Goal: Information Seeking & Learning: Learn about a topic

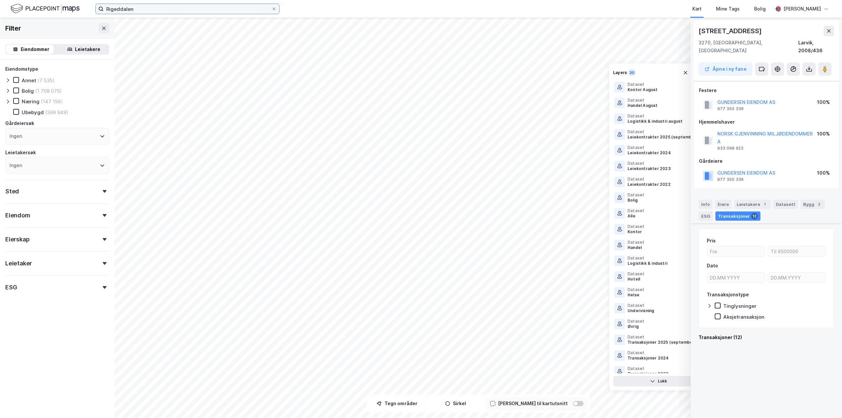
scroll to position [33, 0]
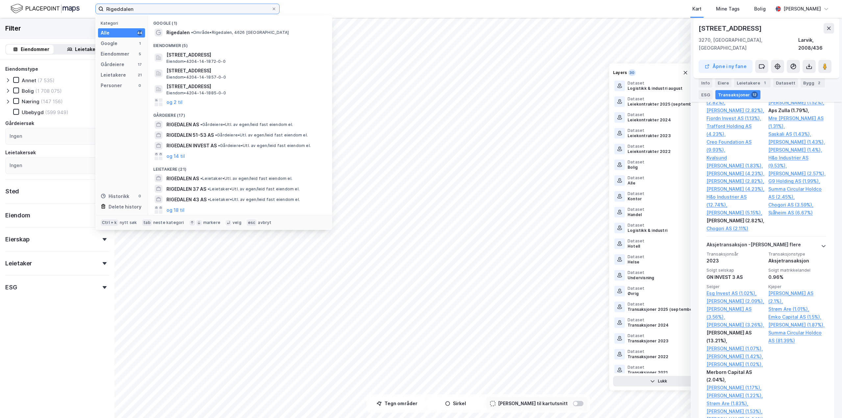
drag, startPoint x: 0, startPoint y: 0, endPoint x: 64, endPoint y: 7, distance: 64.5
click at [64, 7] on div "Rigeddalen Kategori Alle 44 Google 1 Eiendommer 5 Gårdeiere 17 Leietakere 21 Pe…" at bounding box center [421, 9] width 842 height 18
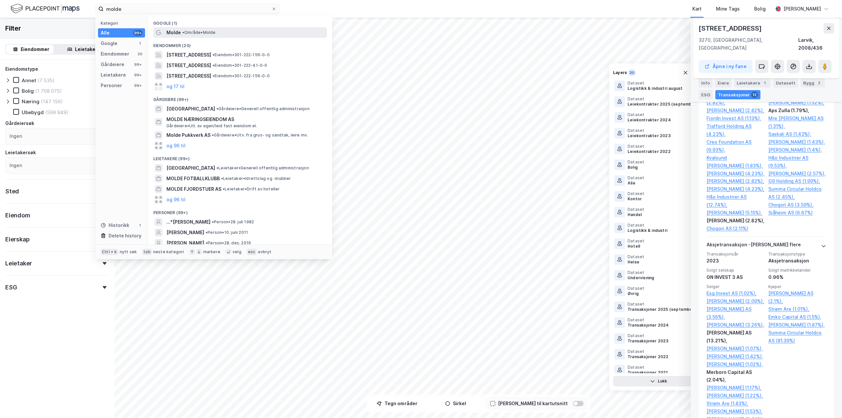
click at [179, 29] on span "Molde" at bounding box center [173, 33] width 14 height 8
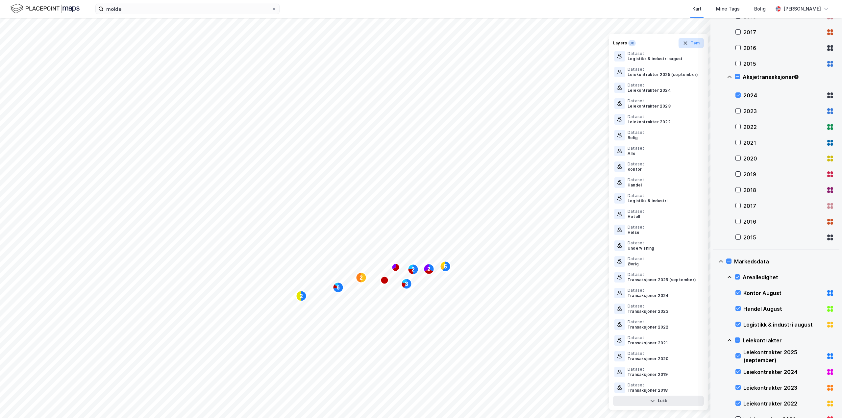
click at [688, 42] on icon "button" at bounding box center [685, 42] width 5 height 5
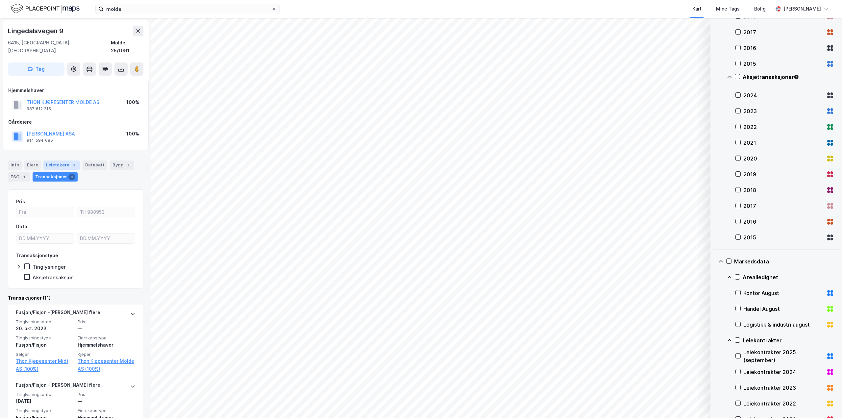
click at [60, 160] on div "Leietakere 3" at bounding box center [61, 164] width 37 height 9
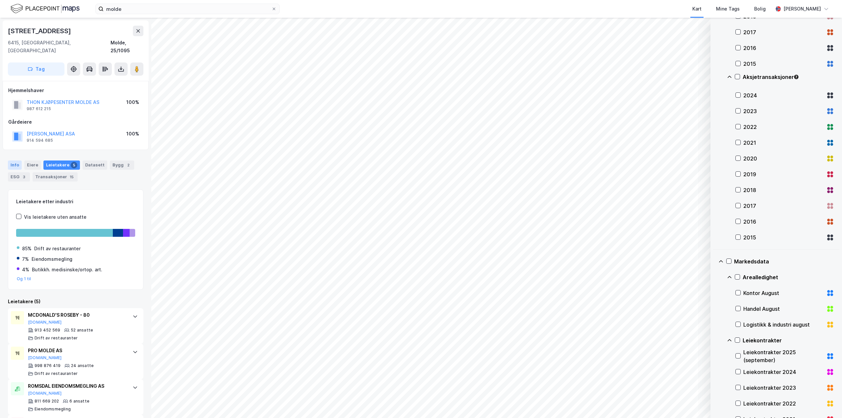
click at [15, 160] on div "Info" at bounding box center [15, 164] width 14 height 9
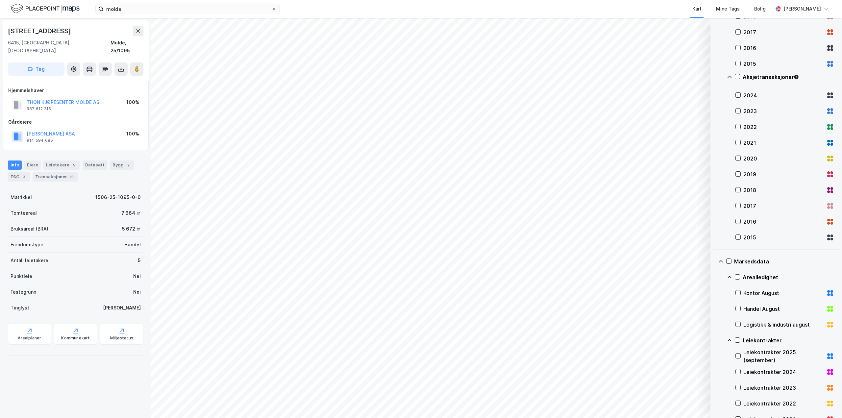
drag, startPoint x: 86, startPoint y: 31, endPoint x: 4, endPoint y: 30, distance: 82.5
click at [4, 30] on div "[STREET_ADDRESS], [GEOGRAPHIC_DATA] Molde, 25/1095 Tag" at bounding box center [76, 50] width 146 height 61
copy div "[STREET_ADDRESS]"
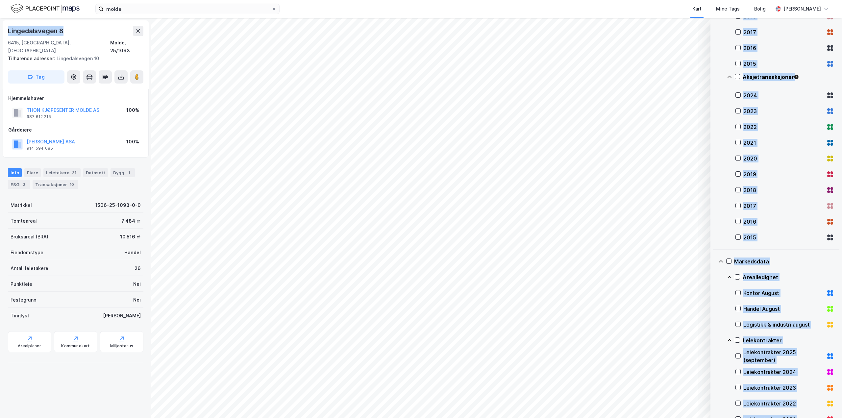
drag, startPoint x: 68, startPoint y: 30, endPoint x: -3, endPoint y: 26, distance: 71.1
click at [0, 26] on html "molde Kart Mine Tags Bolig [PERSON_NAME] © Mapbox © OpenStreetMap Improve this …" at bounding box center [421, 209] width 842 height 418
copy div "© Loremi © DoloRsitamEtc Adipisc elit sed © Doeiu Temporin Utlaboreet dolo m al…"
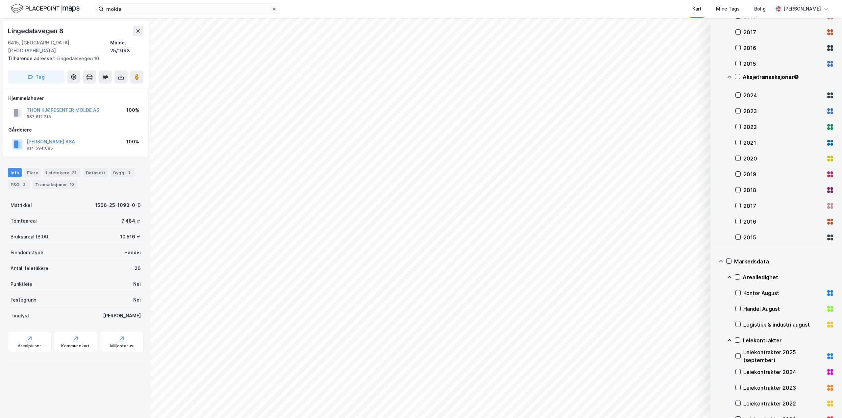
click at [68, 45] on div "6415, [GEOGRAPHIC_DATA], [GEOGRAPHIC_DATA]" at bounding box center [59, 47] width 102 height 16
drag, startPoint x: 11, startPoint y: 31, endPoint x: 61, endPoint y: 32, distance: 51.0
click at [61, 32] on div "Lingedalsvegen 8" at bounding box center [36, 31] width 57 height 11
copy div "ingedalsvegen 8"
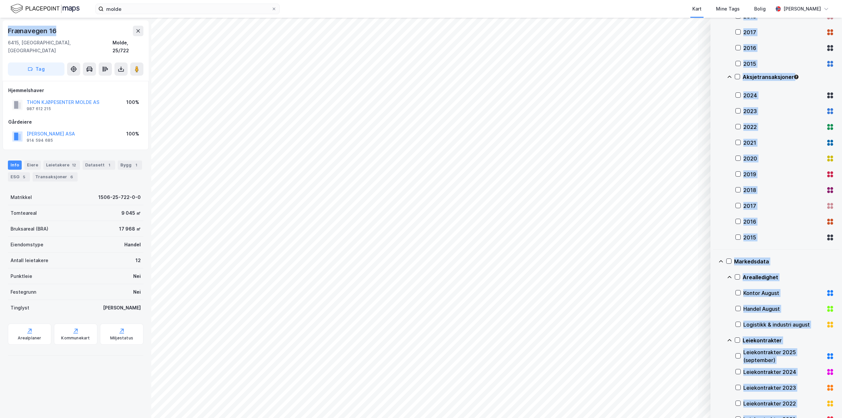
drag, startPoint x: 59, startPoint y: 33, endPoint x: -24, endPoint y: 29, distance: 83.6
click at [0, 29] on html "molde Kart Mine Tags Bolig [PERSON_NAME] © Mapbox © OpenStreetMap Improve this …" at bounding box center [421, 209] width 842 height 418
copy div "© Loremi © DoloRsitamEtc Adipisc elit sed © Doeiu Temporin Utlaboreet dolo m al…"
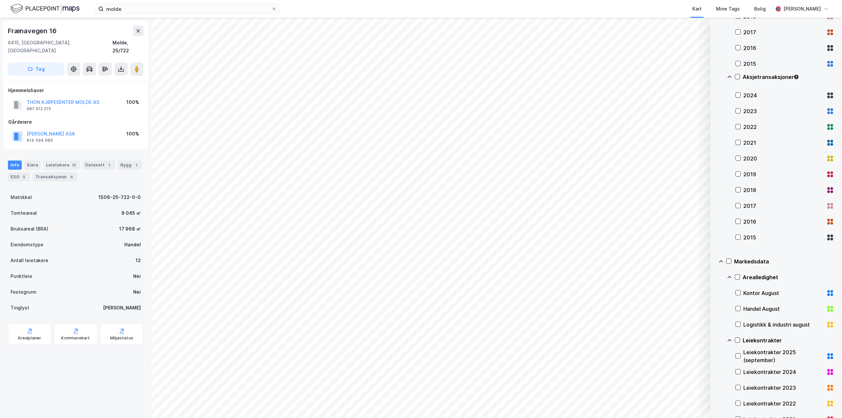
click at [66, 86] on div "Hjemmelshaver" at bounding box center [75, 90] width 135 height 8
drag, startPoint x: 9, startPoint y: 30, endPoint x: 54, endPoint y: 34, distance: 44.8
click at [54, 34] on div "Frænavegen 16 6415, [GEOGRAPHIC_DATA], [GEOGRAPHIC_DATA] Molde, 25/722 Tag" at bounding box center [76, 50] width 146 height 61
copy div "Frænavegen 16"
drag, startPoint x: 4, startPoint y: 30, endPoint x: 75, endPoint y: 34, distance: 71.1
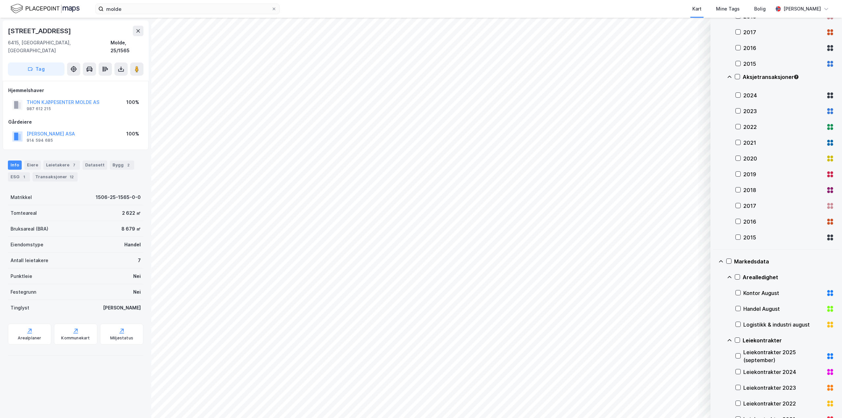
click at [75, 34] on div "Moldegårdsvegen 5 6415, [GEOGRAPHIC_DATA], [GEOGRAPHIC_DATA] [GEOGRAPHIC_DATA],…" at bounding box center [75, 218] width 151 height 400
copy div "[STREET_ADDRESS]"
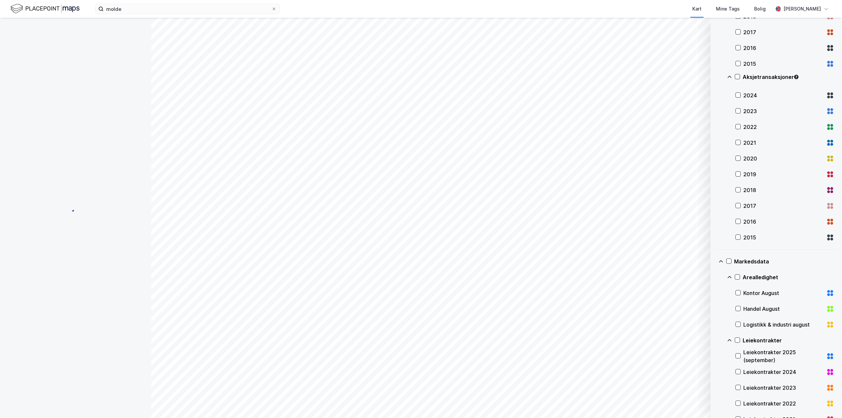
scroll to position [6, 0]
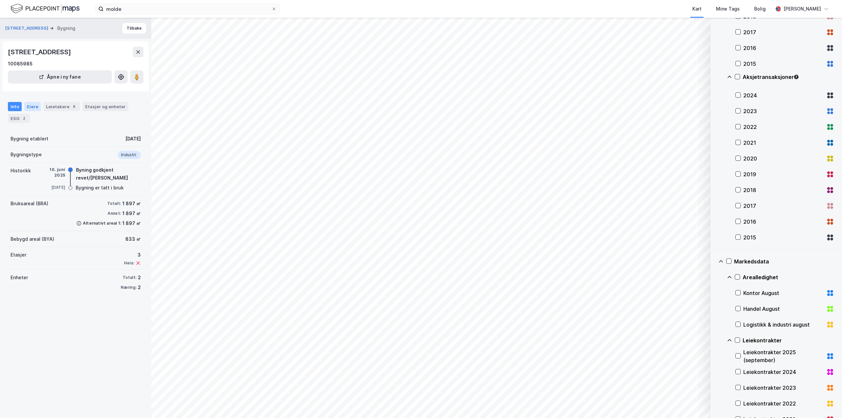
click at [34, 111] on div "Eiere" at bounding box center [32, 106] width 16 height 9
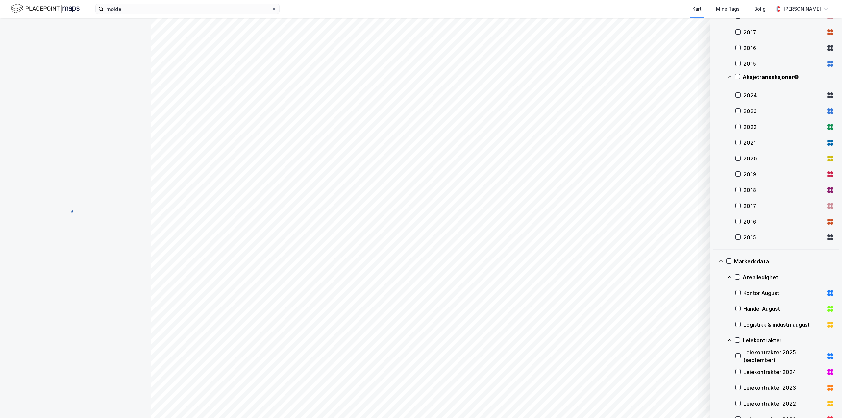
scroll to position [6, 0]
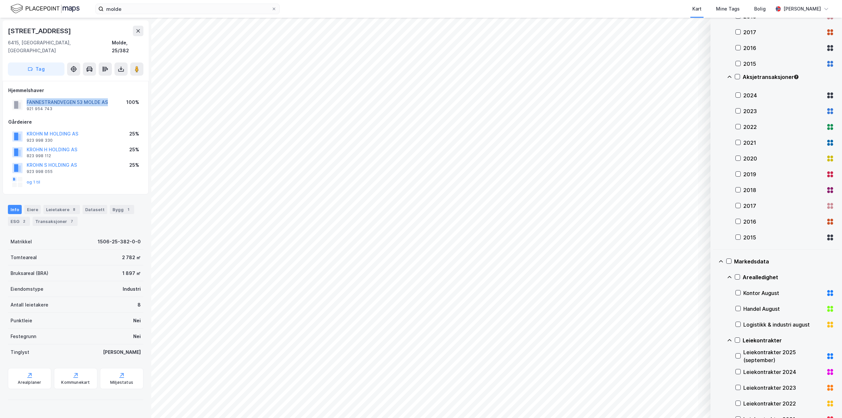
drag, startPoint x: 115, startPoint y: 96, endPoint x: 27, endPoint y: 92, distance: 88.2
click at [27, 97] on div "FANNESTRANDVEGEN 53 MOLDE AS 921 954 743 100%" at bounding box center [75, 105] width 135 height 16
copy button "FANNESTRANDVEGEN 53 MOLDE AS"
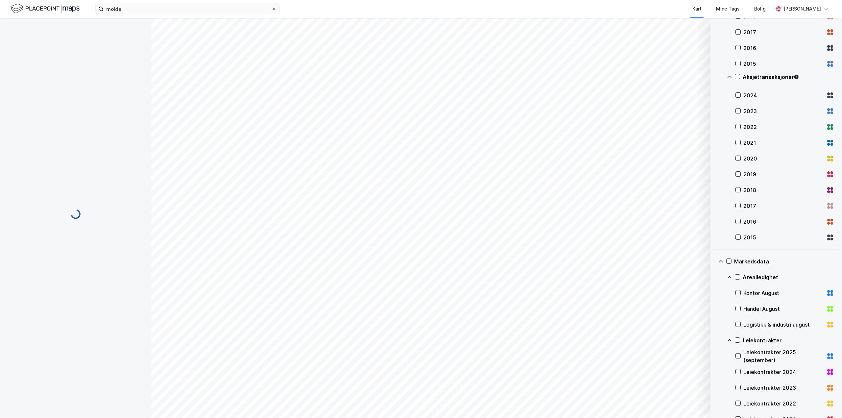
scroll to position [6, 0]
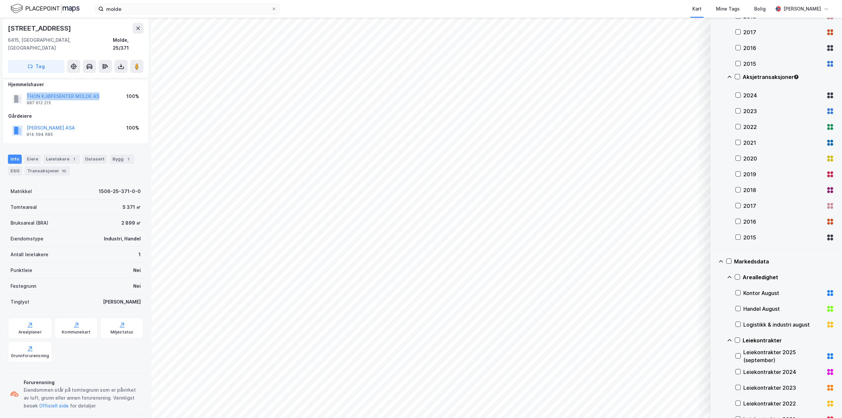
drag, startPoint x: 103, startPoint y: 89, endPoint x: 25, endPoint y: 87, distance: 78.0
click at [25, 91] on div "THON KJØPESENTER MOLDE AS 987 612 215 100%" at bounding box center [75, 99] width 135 height 16
copy button "THON KJØPESENTER MOLDE AS"
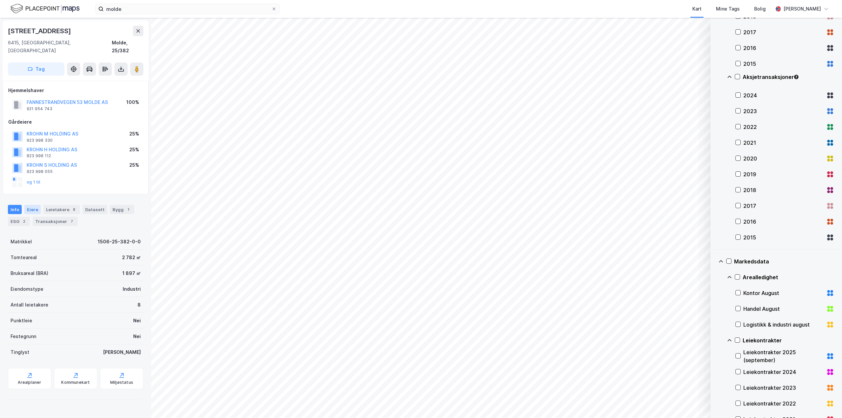
click at [32, 205] on div "Eiere" at bounding box center [32, 209] width 16 height 9
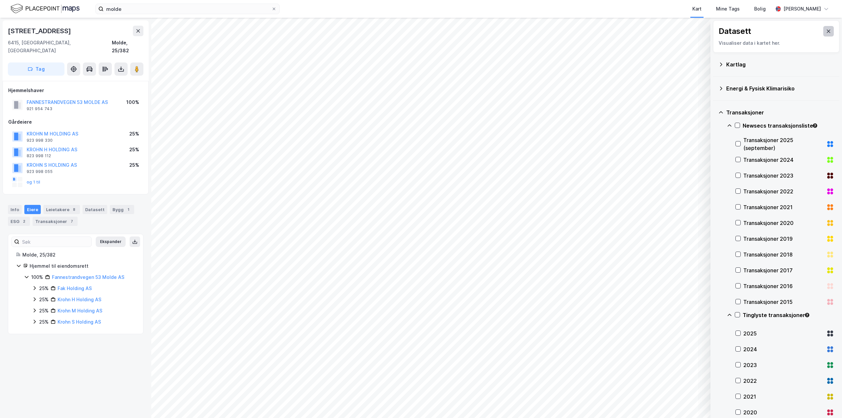
click at [823, 27] on button at bounding box center [828, 31] width 11 height 11
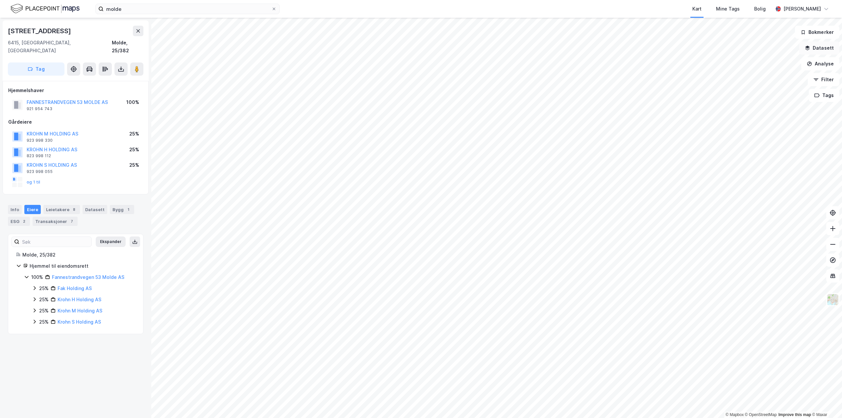
click at [828, 51] on button "Datasett" at bounding box center [819, 47] width 40 height 13
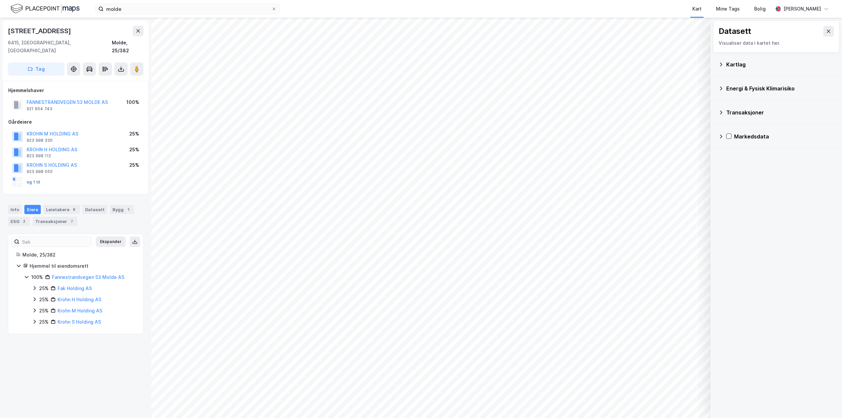
click at [0, 0] on button "og 1 til" at bounding box center [0, 0] width 0 height 0
click at [79, 274] on link "Fannestrandvegen 53 Molde AS" at bounding box center [88, 277] width 72 height 6
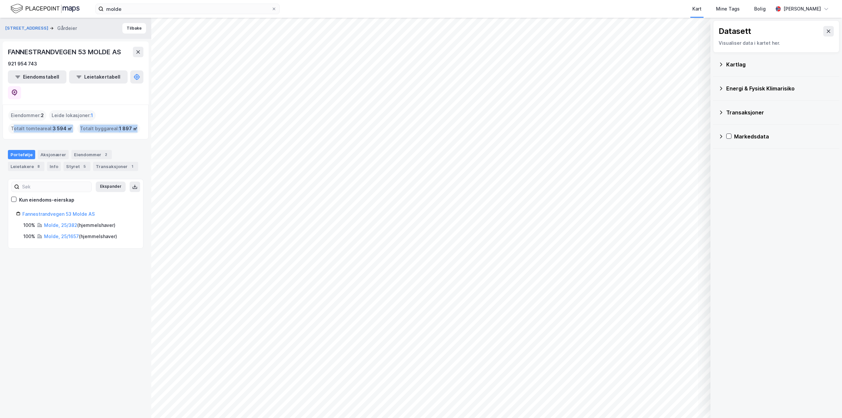
drag, startPoint x: 144, startPoint y: 119, endPoint x: 13, endPoint y: 112, distance: 131.1
click at [13, 112] on div "Eiendommer : 2 Leide lokasjoner : 1 Totalt tomteareal : 3 594 ㎡ Totalt byggarea…" at bounding box center [76, 122] width 146 height 35
click at [134, 185] on icon at bounding box center [134, 186] width 1 height 3
click at [748, 113] on div "Transaksjoner" at bounding box center [780, 113] width 108 height 8
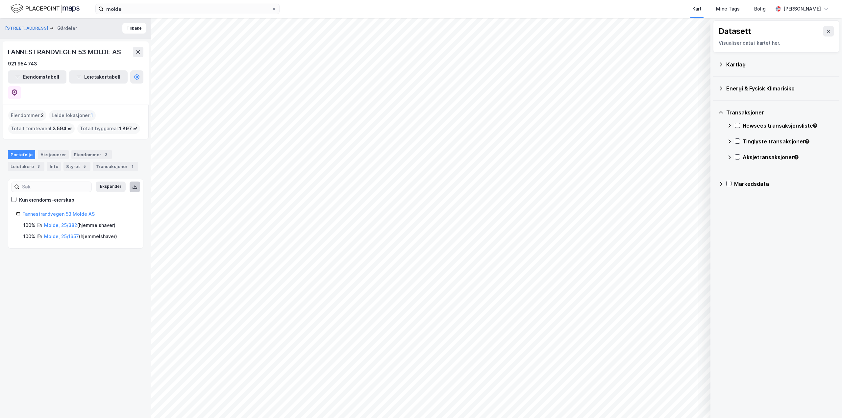
click at [753, 158] on div "Aksjetransaksjoner" at bounding box center [788, 157] width 91 height 8
click at [826, 31] on icon at bounding box center [828, 31] width 5 height 5
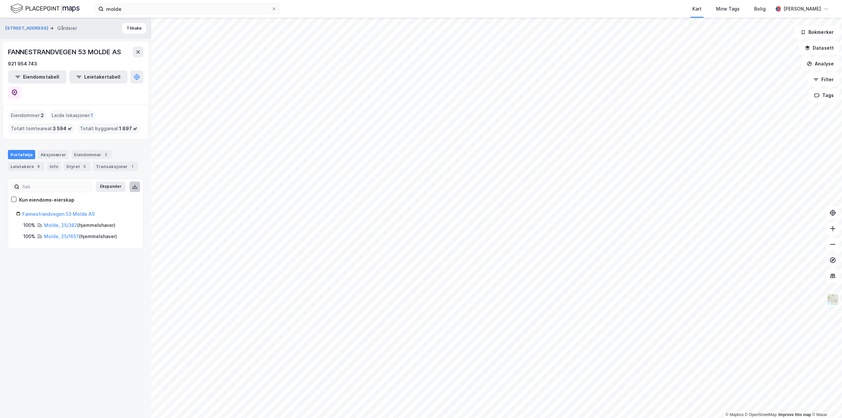
click at [832, 260] on icon at bounding box center [832, 259] width 3 height 3
click at [81, 163] on div "5" at bounding box center [84, 166] width 7 height 7
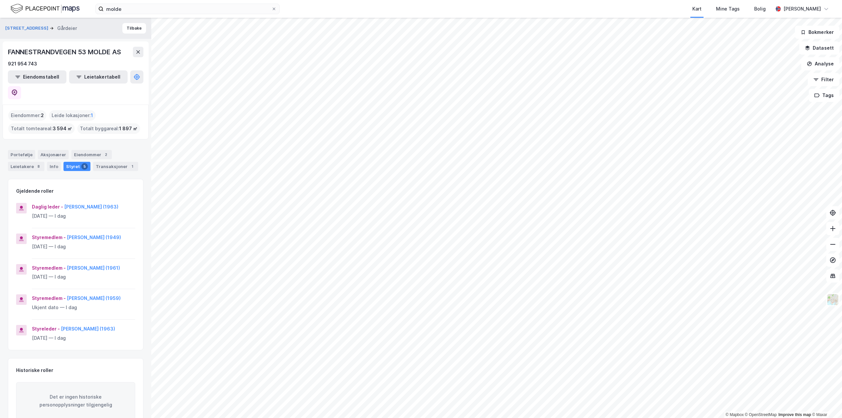
click at [121, 203] on div "Daglig leder - [PERSON_NAME] (1963)" at bounding box center [83, 207] width 103 height 8
click at [0, 0] on button "[PERSON_NAME] (1963)" at bounding box center [0, 0] width 0 height 0
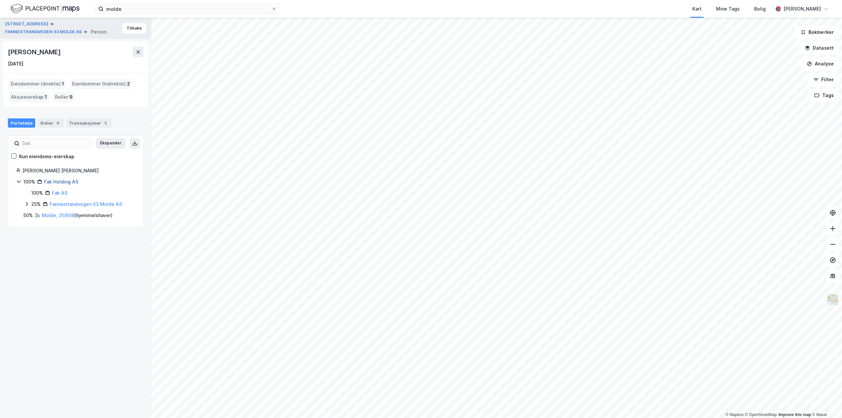
click at [56, 180] on link "Fak Holding AS" at bounding box center [61, 182] width 34 height 6
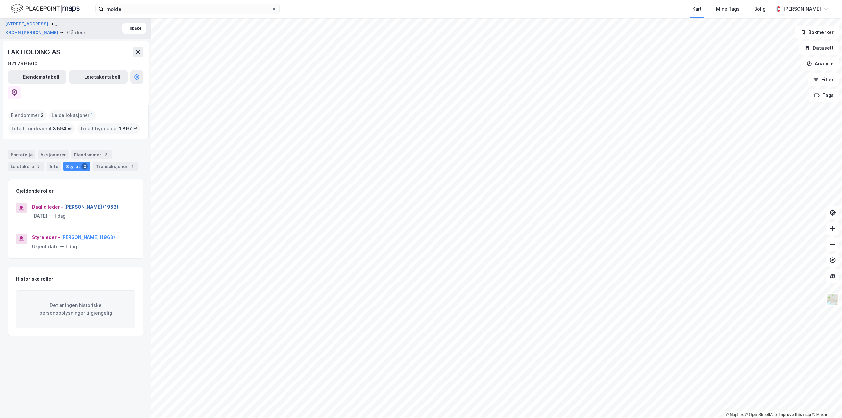
click at [0, 0] on button "[PERSON_NAME] (1963)" at bounding box center [0, 0] width 0 height 0
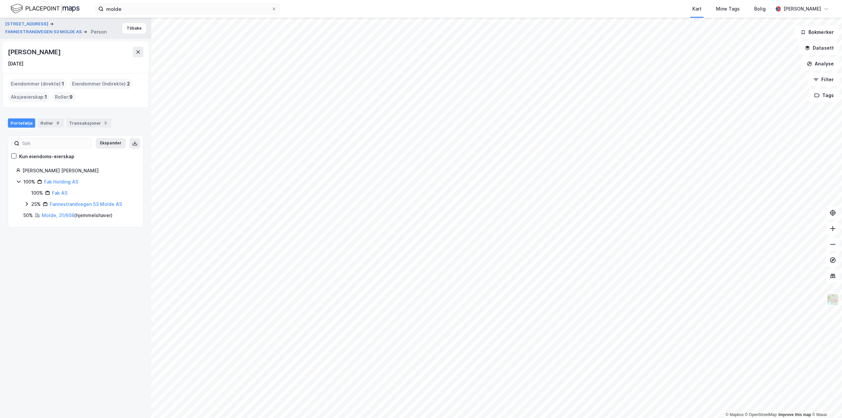
click at [52, 22] on icon at bounding box center [52, 24] width 4 height 4
click at [129, 31] on button "Tilbake" at bounding box center [134, 28] width 24 height 11
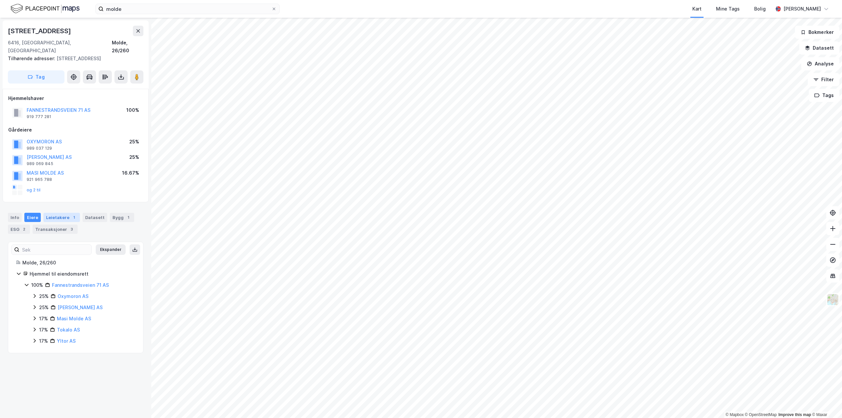
click at [54, 213] on div "Leietakere 1" at bounding box center [61, 217] width 37 height 9
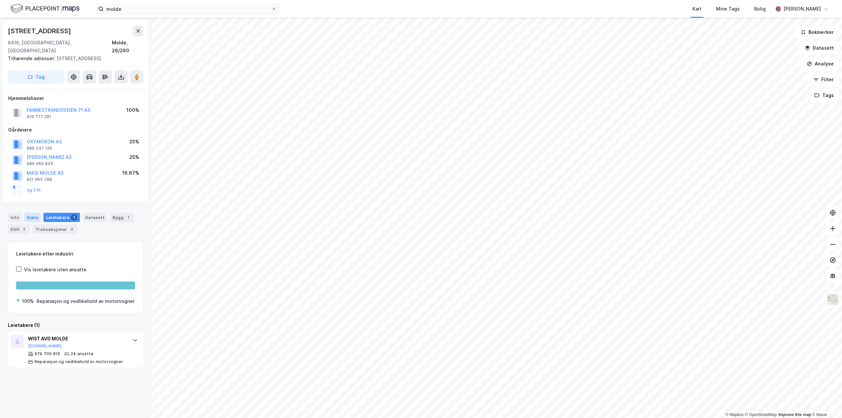
click at [35, 213] on div "Eiere" at bounding box center [32, 217] width 16 height 9
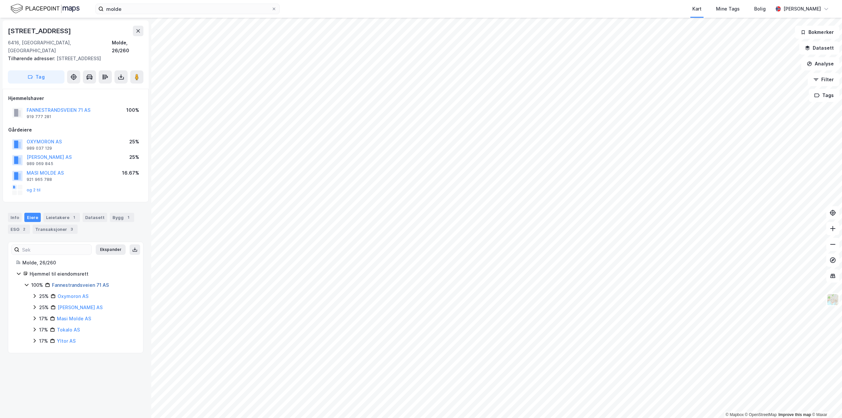
click at [72, 282] on link "Fannestrandsveien 71 AS" at bounding box center [80, 285] width 57 height 6
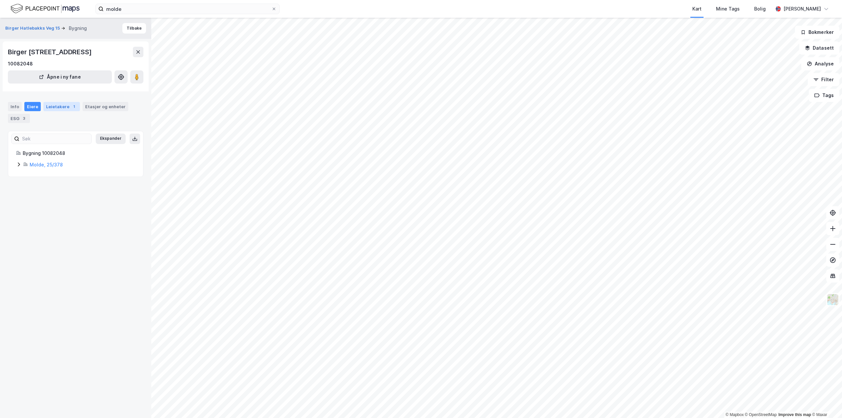
click at [54, 111] on div "Leietakere 1" at bounding box center [61, 106] width 37 height 9
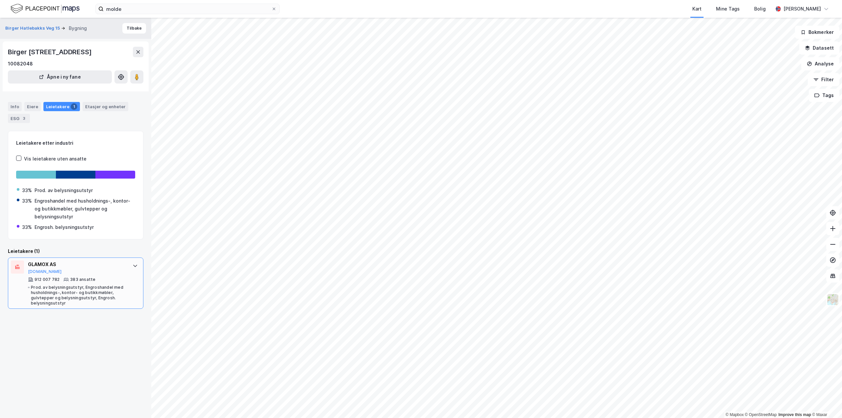
click at [48, 268] on div "GLAMOX AS" at bounding box center [77, 264] width 98 height 8
click at [13, 111] on div "Info" at bounding box center [15, 106] width 14 height 9
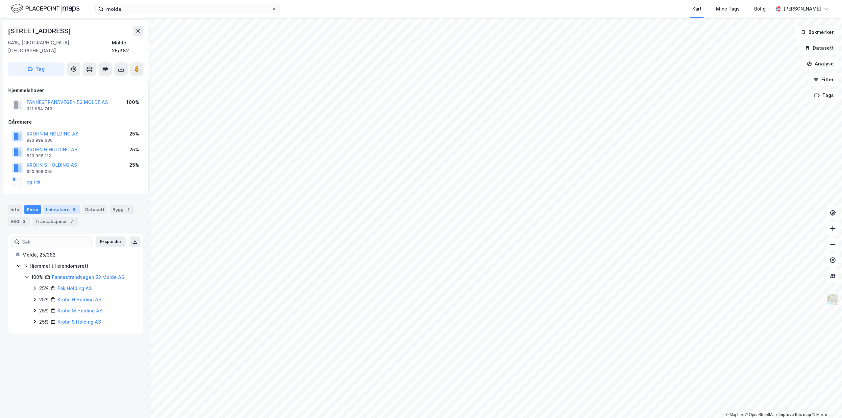
click at [54, 205] on div "Leietakere 8" at bounding box center [61, 209] width 37 height 9
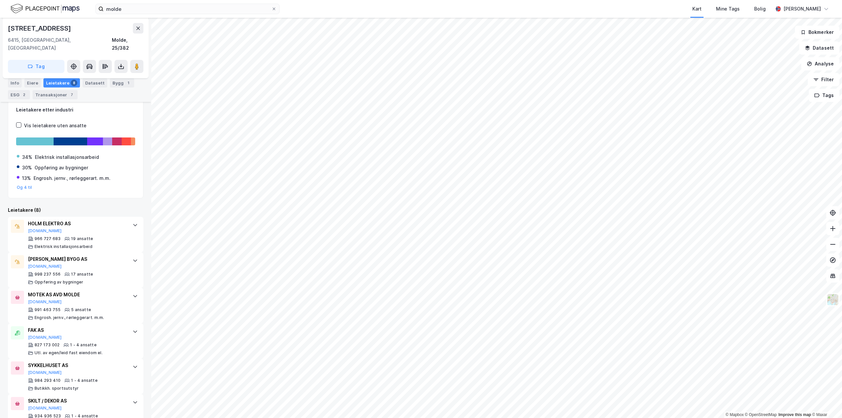
scroll to position [164, 0]
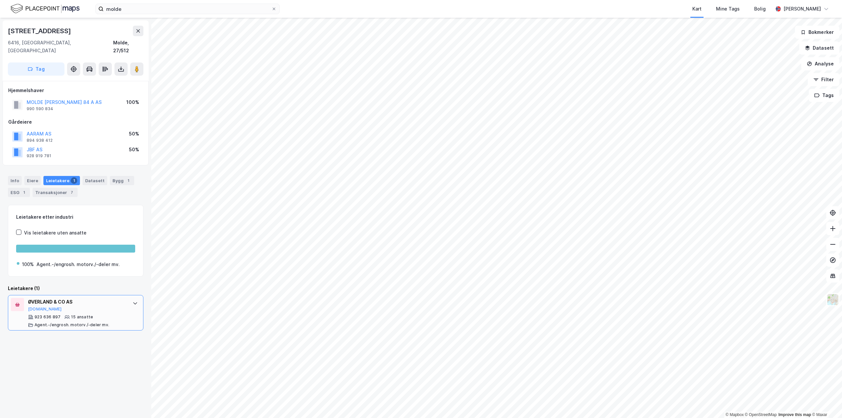
click at [55, 298] on div "ØVERLAND & CO AS" at bounding box center [77, 302] width 98 height 8
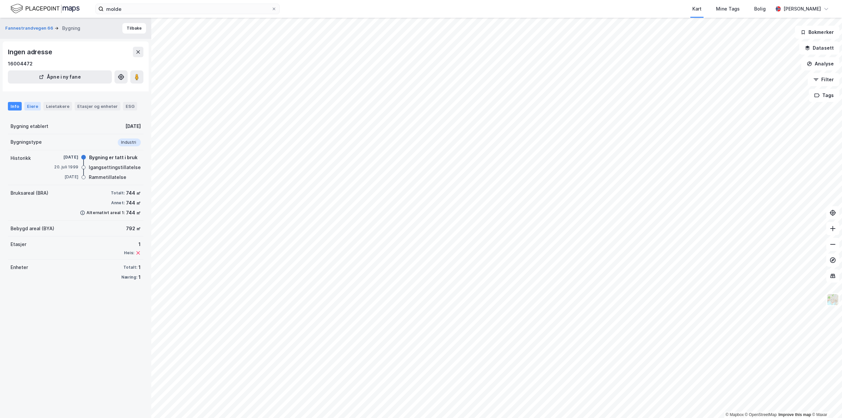
click at [34, 105] on div "Eiere" at bounding box center [32, 106] width 16 height 9
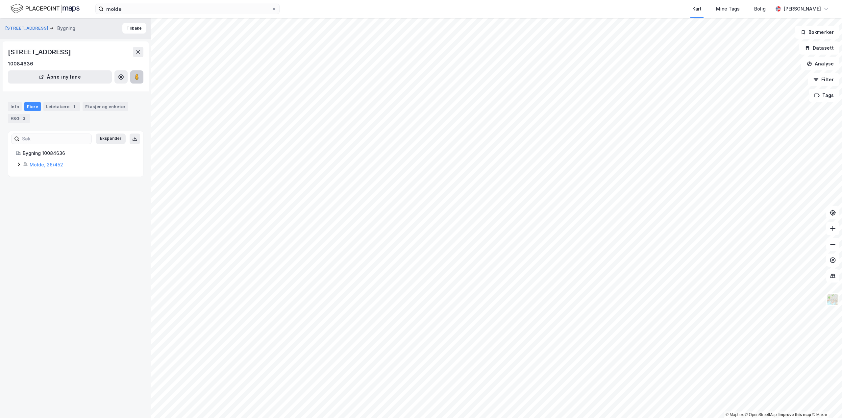
click at [137, 80] on image at bounding box center [137, 77] width 4 height 7
click at [87, 256] on div "Verftsgata 7 Bygning [GEOGRAPHIC_DATA][STREET_ADDRESS] 10084636 Åpne i ny fane …" at bounding box center [75, 218] width 151 height 400
click at [32, 111] on div "Eiere" at bounding box center [32, 106] width 16 height 9
click at [15, 111] on div "Info" at bounding box center [15, 106] width 14 height 9
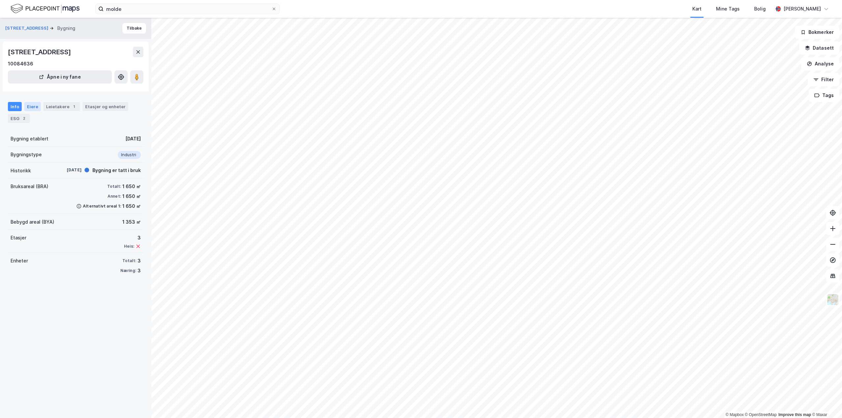
click at [35, 111] on div "Eiere" at bounding box center [32, 106] width 16 height 9
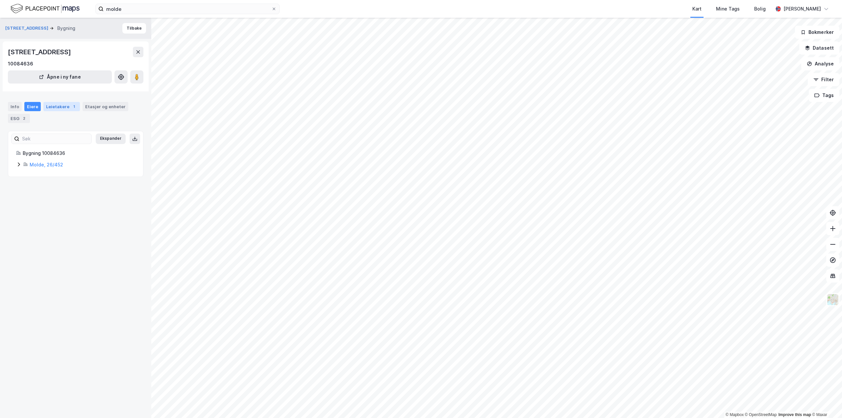
click at [62, 111] on div "Leietakere 1" at bounding box center [61, 106] width 37 height 9
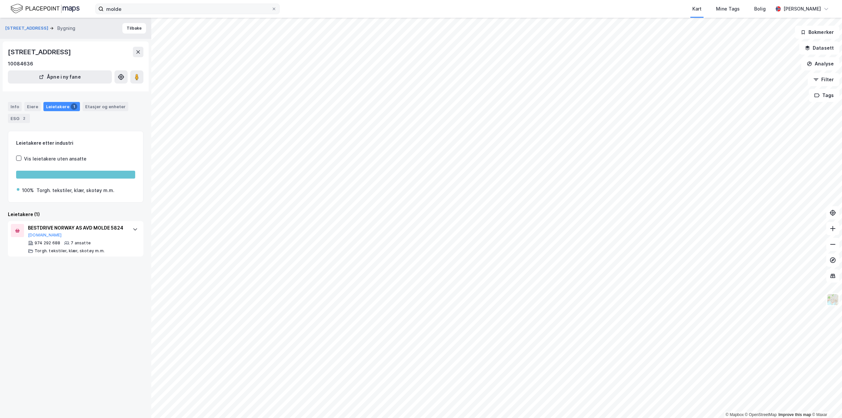
click at [157, 13] on div "molde Kart Mine Tags Bolig [PERSON_NAME]" at bounding box center [421, 9] width 842 height 18
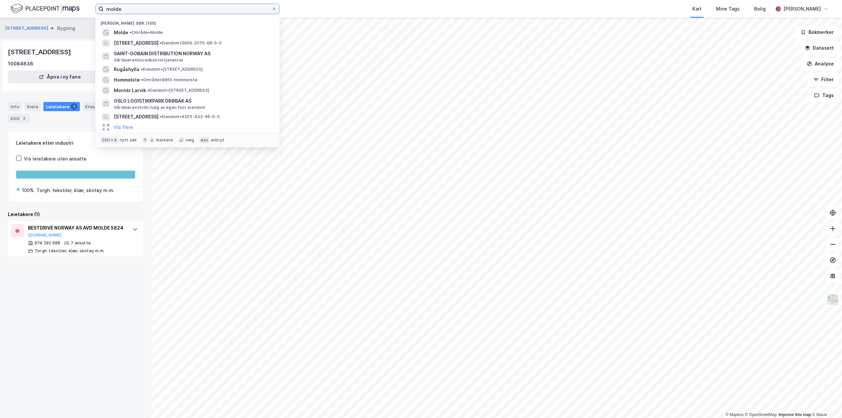
drag, startPoint x: 153, startPoint y: 10, endPoint x: 55, endPoint y: 7, distance: 98.0
click at [55, 7] on div "molde Nylige søk (100) Molde • Område • [STREET_ADDRESS] • Eiendom • 3909-2070-…" at bounding box center [421, 9] width 842 height 18
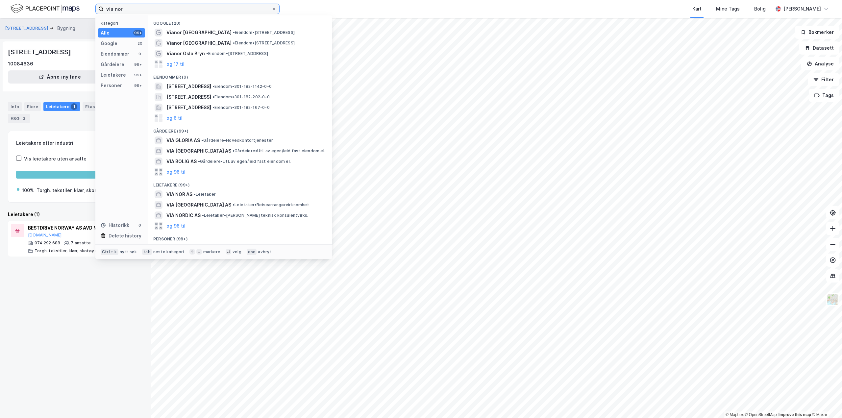
drag, startPoint x: 138, startPoint y: 7, endPoint x: 110, endPoint y: 7, distance: 27.6
click at [110, 7] on input "via nor" at bounding box center [188, 9] width 168 height 10
type input "vianor molde"
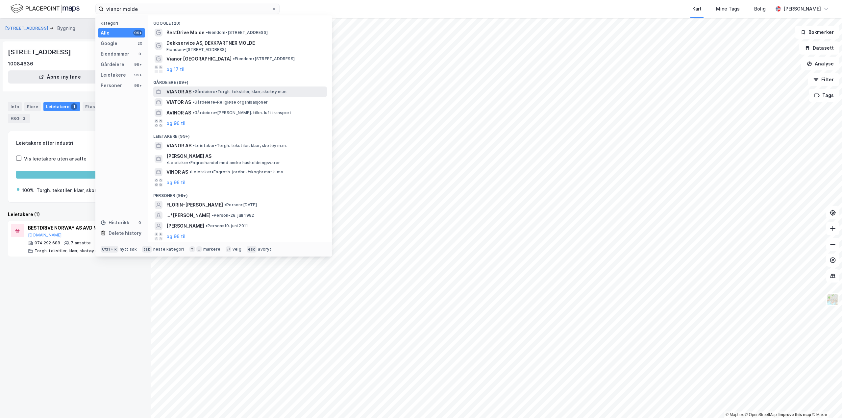
click at [176, 93] on span "VIANOR AS" at bounding box center [178, 92] width 25 height 8
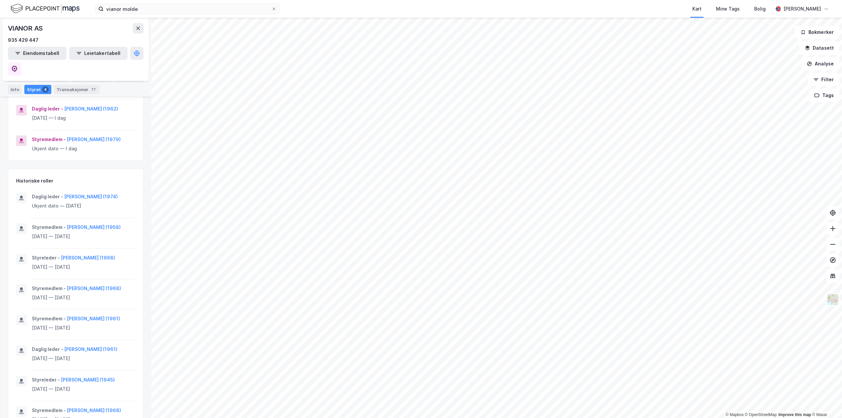
scroll to position [230, 0]
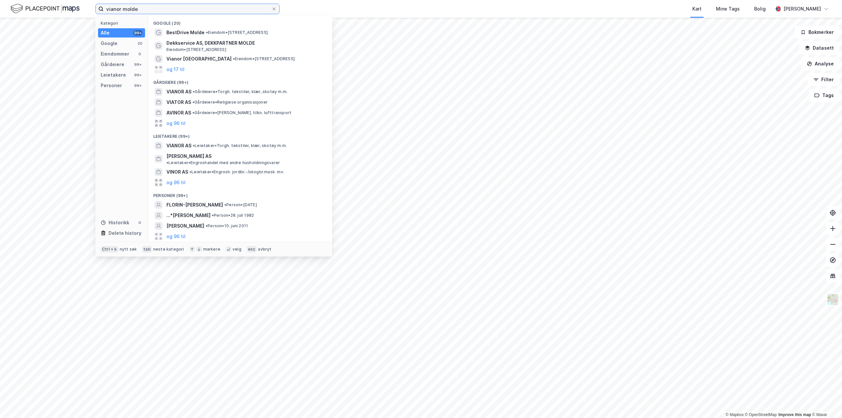
click at [139, 8] on input "vianor molde" at bounding box center [188, 9] width 168 height 10
click at [190, 29] on span "BestDrive Molde" at bounding box center [185, 33] width 38 height 8
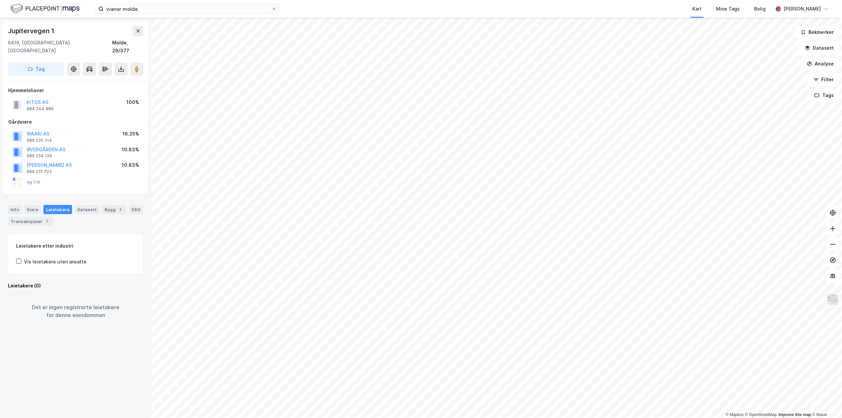
click at [132, 357] on div "Jupitervegen 1 6419, [GEOGRAPHIC_DATA], [GEOGRAPHIC_DATA] Molde, 29/377 Tag Hje…" at bounding box center [75, 218] width 151 height 400
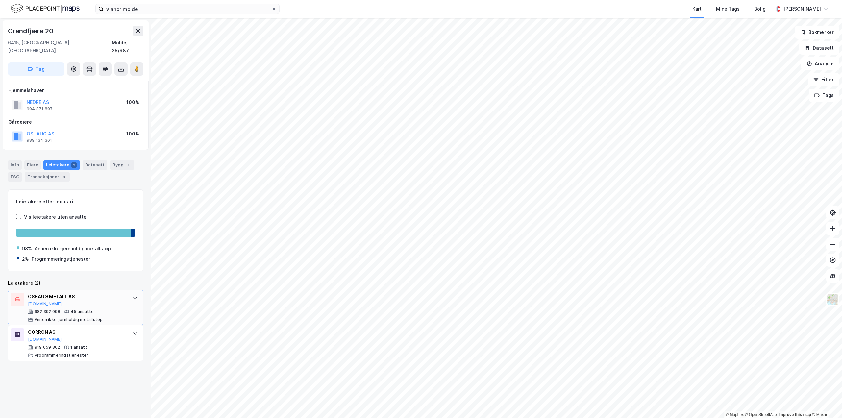
click at [134, 307] on div "© Mapbox © OpenStreetMap Improve this map © Maxar [STREET_ADDRESS], [GEOGRAPHIC…" at bounding box center [421, 218] width 842 height 400
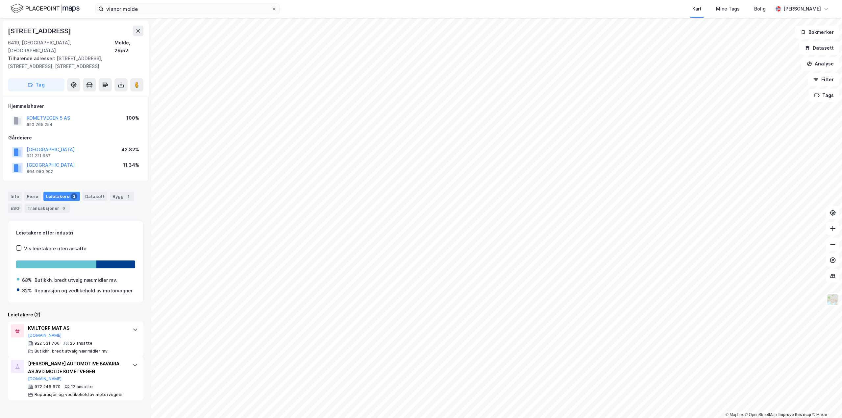
click at [113, 407] on div "Kometvegen 5a 6419, [GEOGRAPHIC_DATA], [GEOGRAPHIC_DATA], 29/52 Tilhørende adre…" at bounding box center [75, 218] width 151 height 400
click at [0, 304] on html "vianor molde Kart Mine Tags Bolig [PERSON_NAME] © Mapbox © OpenStreetMap Improv…" at bounding box center [421, 209] width 842 height 418
click at [0, 326] on html "vianor molde Kart Mine Tags Bolig [PERSON_NAME] © Mapbox © OpenStreetMap Improv…" at bounding box center [421, 209] width 842 height 418
click at [194, 418] on html "vianor molde Kart Mine Tags Bolig [PERSON_NAME] © Mapbox © OpenStreetMap Improv…" at bounding box center [421, 209] width 842 height 418
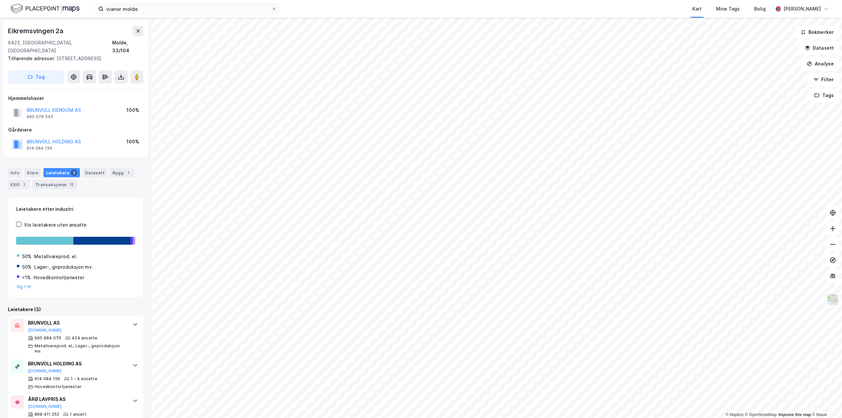
scroll to position [18, 0]
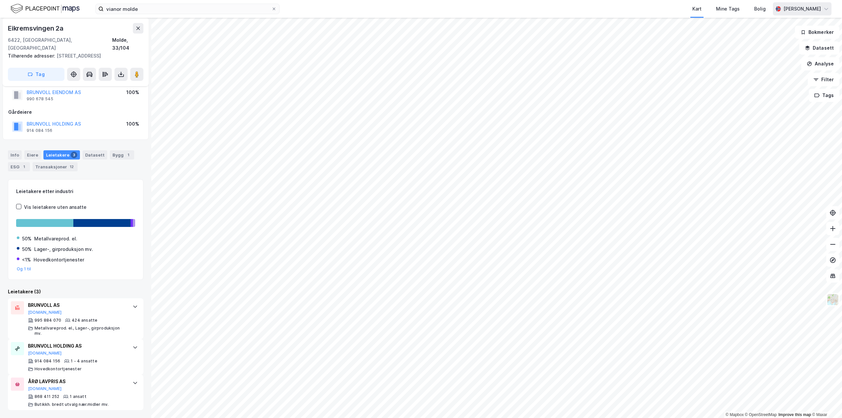
click at [814, 5] on div "vianor molde Kart Mine Tags Bolig [PERSON_NAME] © Mapbox © OpenStreetMap Improv…" at bounding box center [421, 209] width 842 height 418
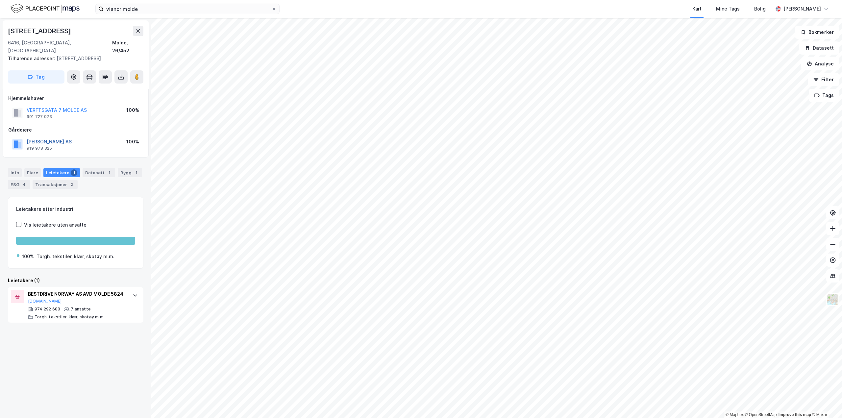
click at [0, 0] on button "[PERSON_NAME] AS" at bounding box center [0, 0] width 0 height 0
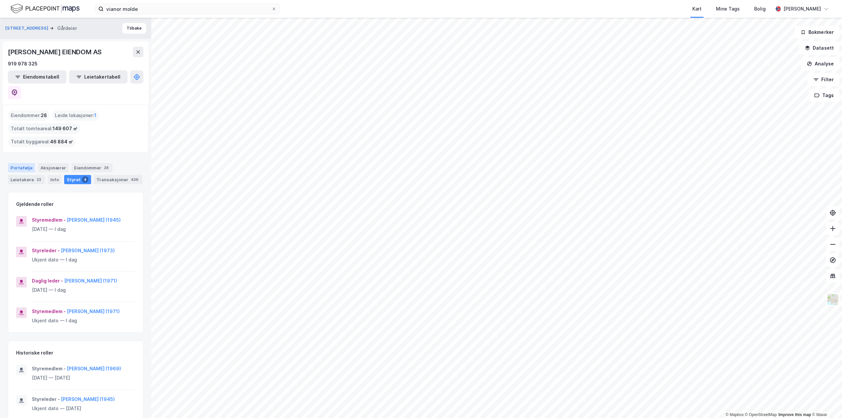
click at [22, 163] on div "Portefølje" at bounding box center [21, 167] width 27 height 9
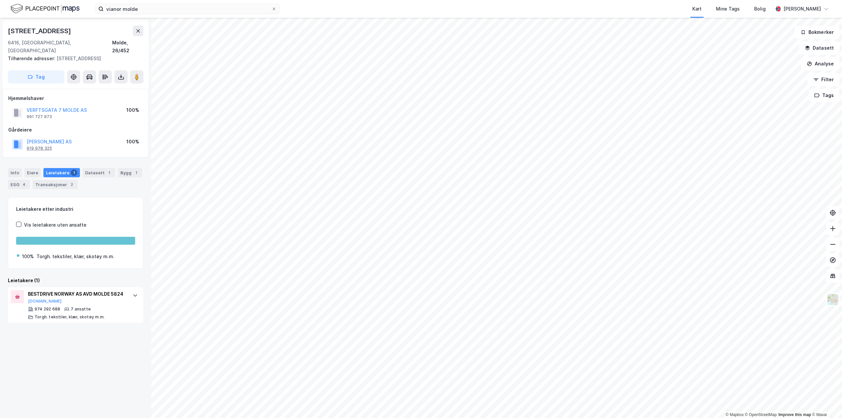
click at [47, 146] on div "919 978 325" at bounding box center [39, 148] width 25 height 5
click at [40, 146] on div "919 978 325" at bounding box center [39, 148] width 25 height 5
click at [0, 0] on button "[PERSON_NAME] AS" at bounding box center [0, 0] width 0 height 0
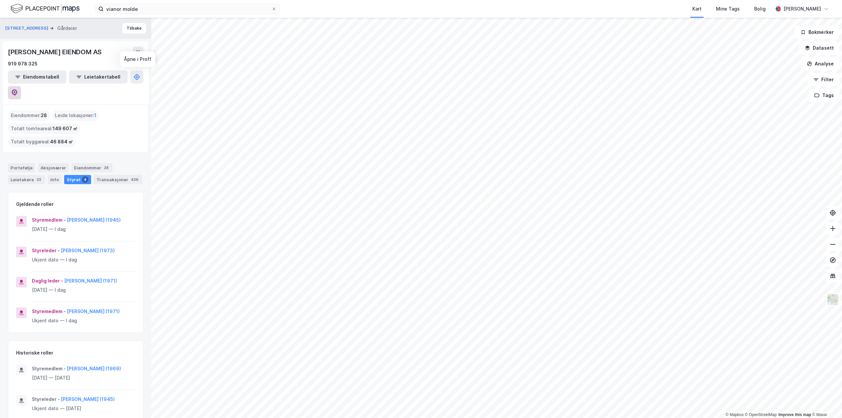
click at [17, 89] on icon at bounding box center [15, 92] width 6 height 7
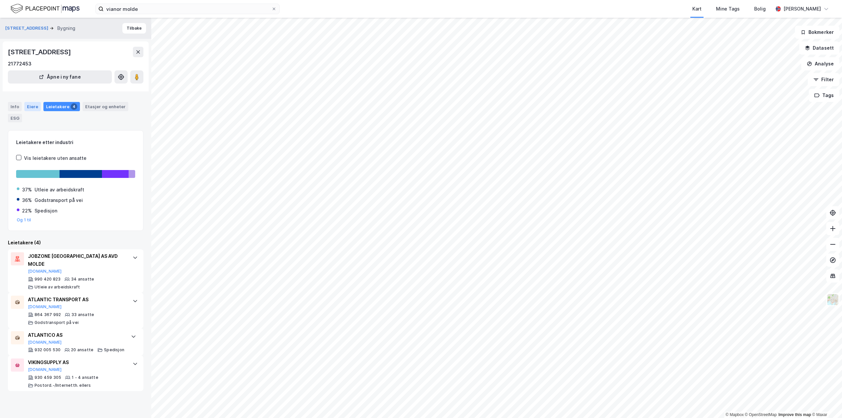
click at [32, 111] on div "Eiere" at bounding box center [32, 106] width 16 height 9
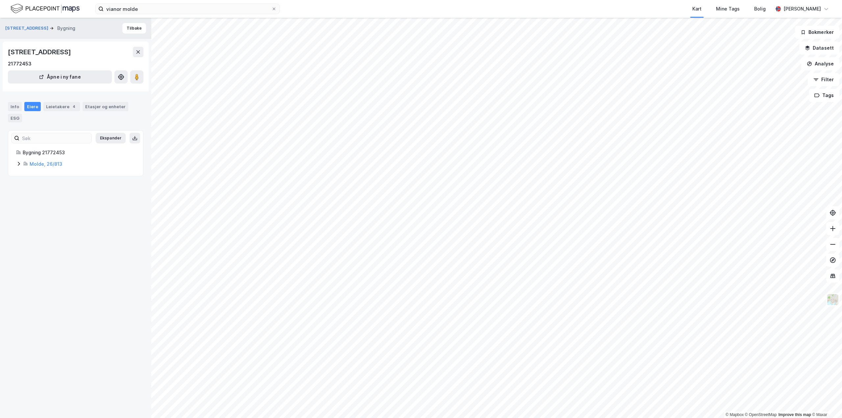
click at [31, 111] on div "Eiere" at bounding box center [32, 106] width 16 height 9
click at [36, 167] on link "Molde, 26/813" at bounding box center [46, 164] width 33 height 6
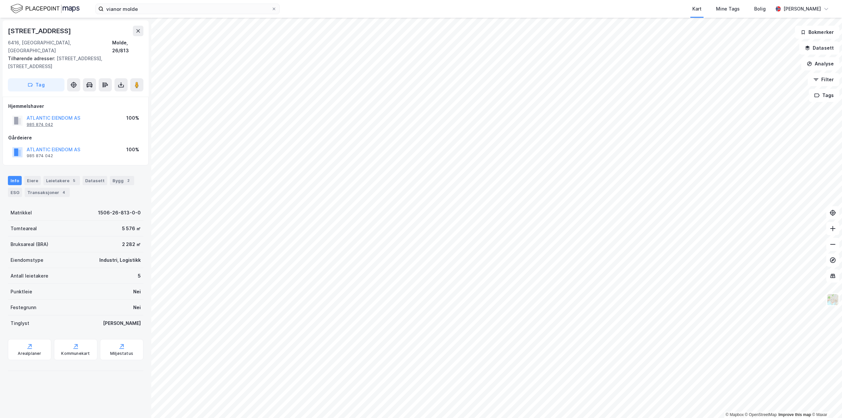
click at [37, 122] on div "985 874 042" at bounding box center [40, 124] width 26 height 5
click at [0, 0] on button "ATLANTIC EIENDOM AS" at bounding box center [0, 0] width 0 height 0
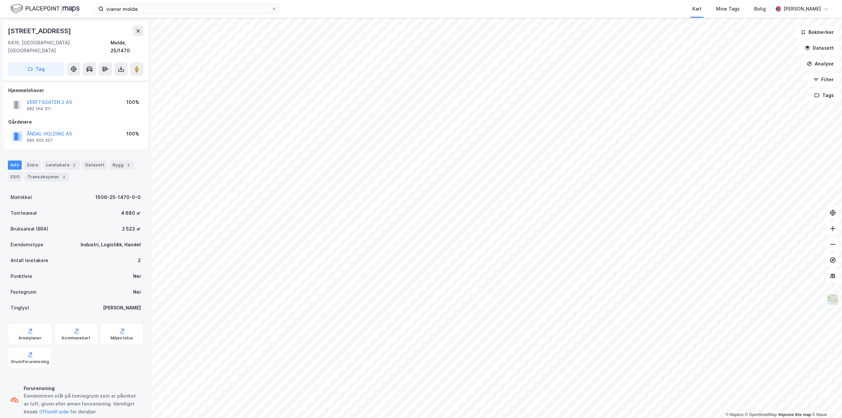
scroll to position [6, 0]
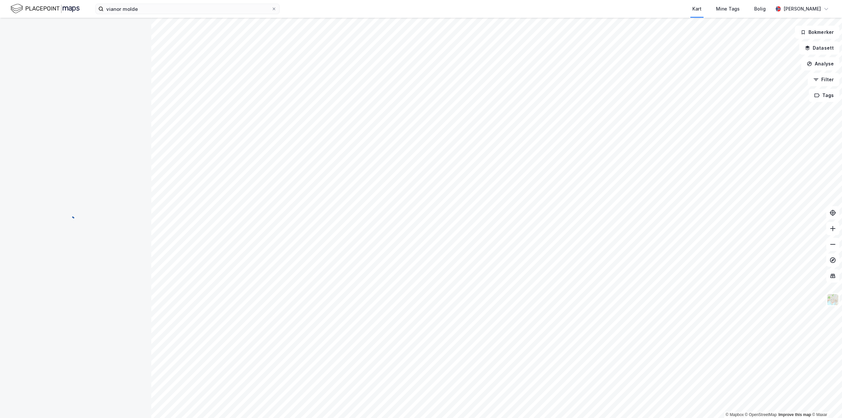
scroll to position [6, 0]
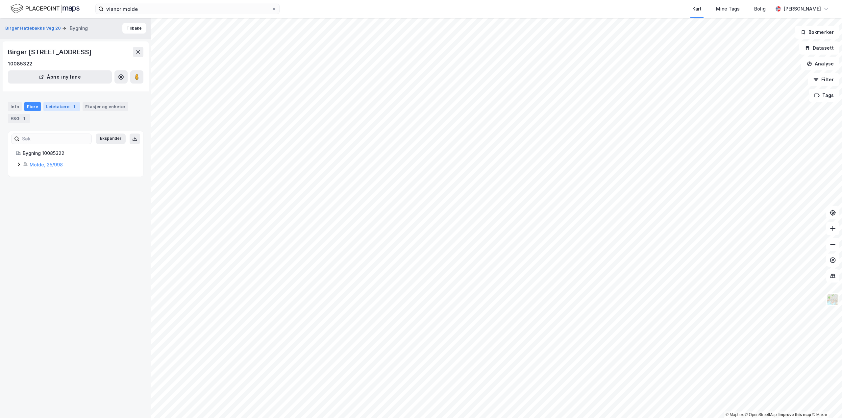
click at [71, 110] on div "1" at bounding box center [74, 106] width 7 height 7
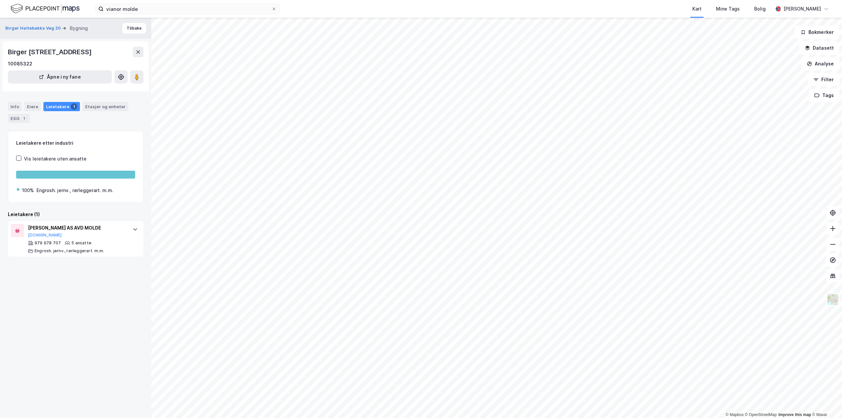
click at [71, 110] on div "1" at bounding box center [74, 106] width 7 height 7
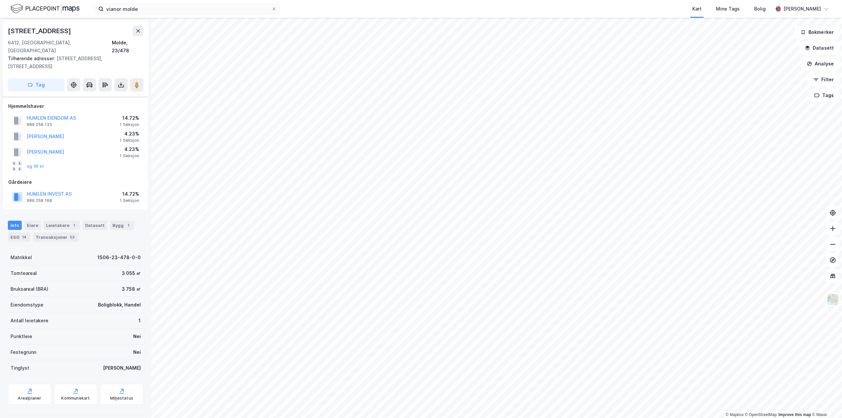
scroll to position [6, 0]
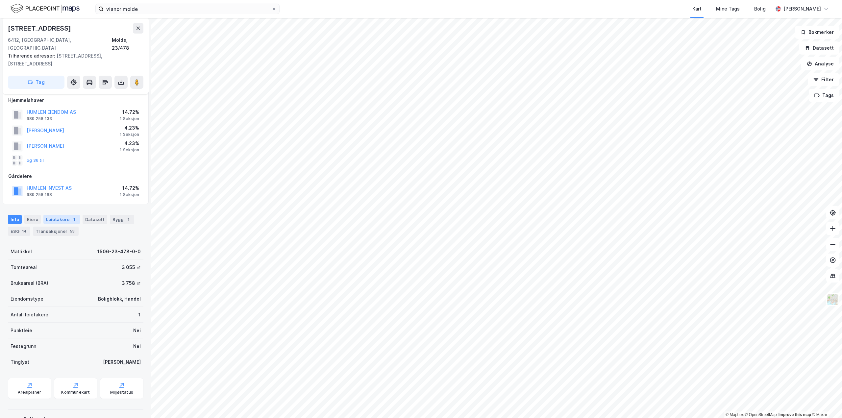
click at [46, 215] on div "Leietakere 1" at bounding box center [61, 219] width 37 height 9
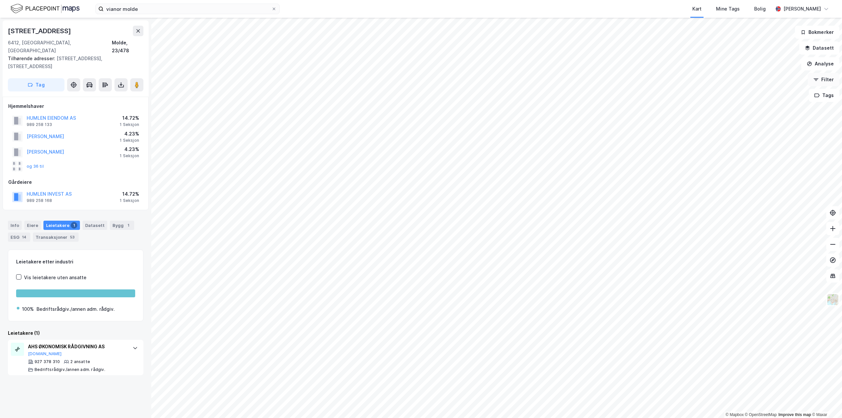
click at [815, 79] on button "Filter" at bounding box center [824, 79] width 32 height 13
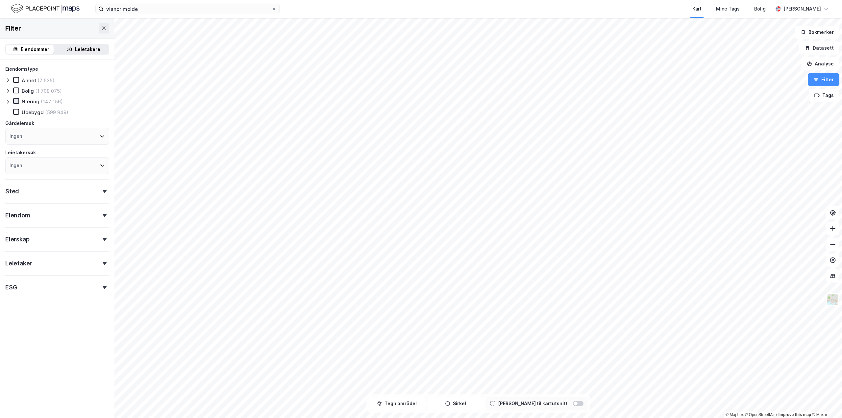
click at [14, 102] on icon at bounding box center [16, 101] width 5 height 5
click at [44, 220] on div "Eiendom" at bounding box center [57, 212] width 104 height 19
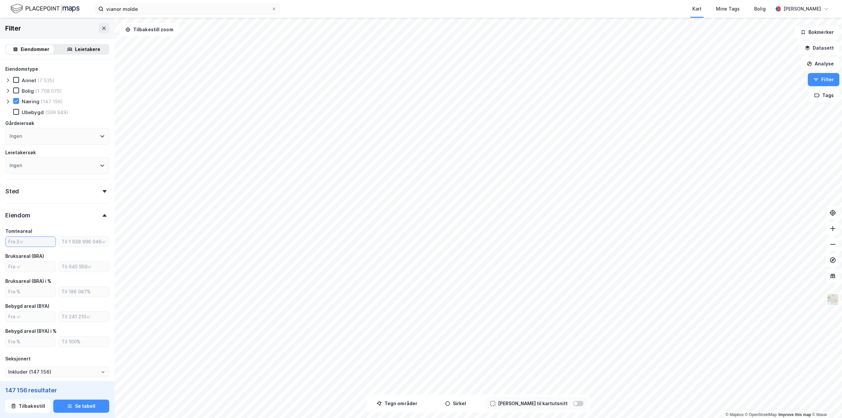
click at [24, 240] on input "number" at bounding box center [31, 242] width 50 height 10
type input "5000"
type input "Inkluder (87 164)"
type input "5000"
click at [71, 245] on input "number" at bounding box center [84, 242] width 50 height 10
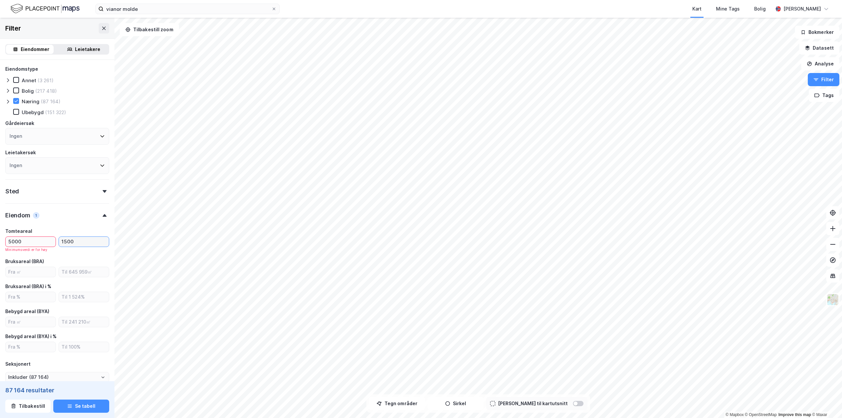
type input "15000"
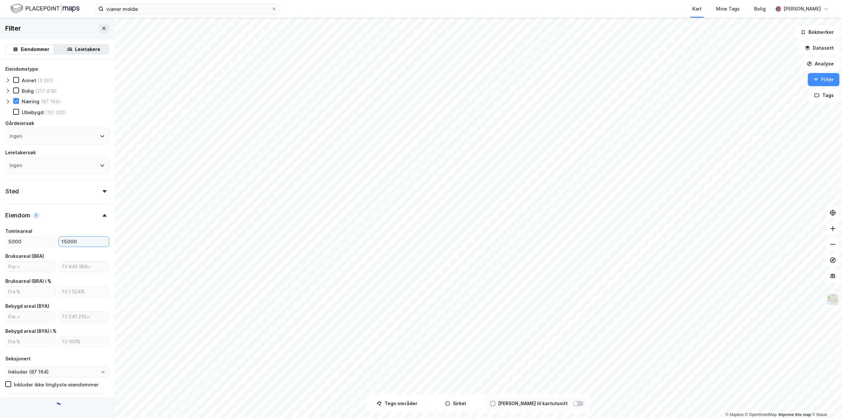
type input "Inkluder (20 234)"
type input "15000"
click at [34, 267] on input "number" at bounding box center [31, 267] width 50 height 10
type input "1200"
type input "Inkluder (10 407)"
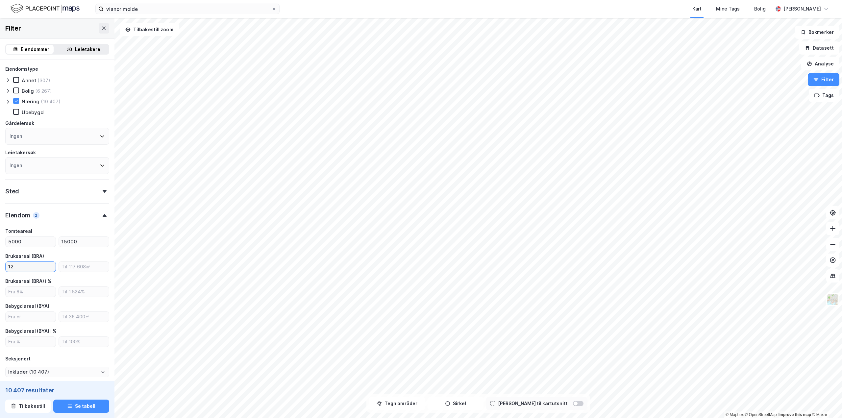
type input "1"
type input "Inkluder (19 755)"
type input "Inkluder (20 234)"
type input "1200"
type input "Inkluder (10 407)"
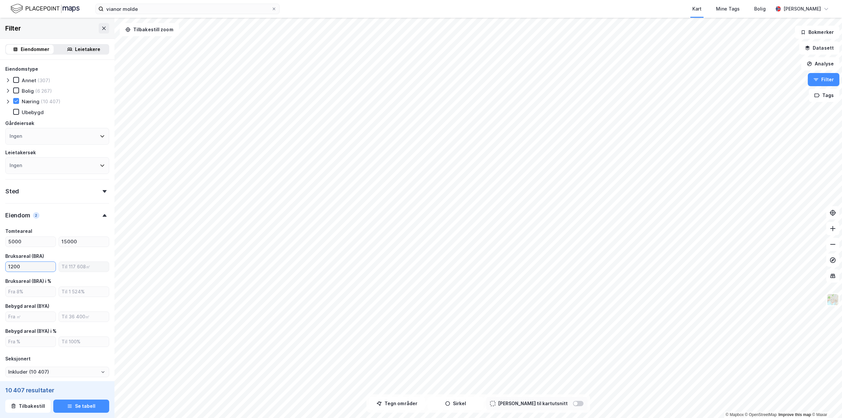
type input "1200"
click at [73, 268] on input "number" at bounding box center [84, 267] width 50 height 10
type input "2500"
type input "Inkluder (4 470)"
click at [29, 314] on input "number" at bounding box center [31, 317] width 50 height 10
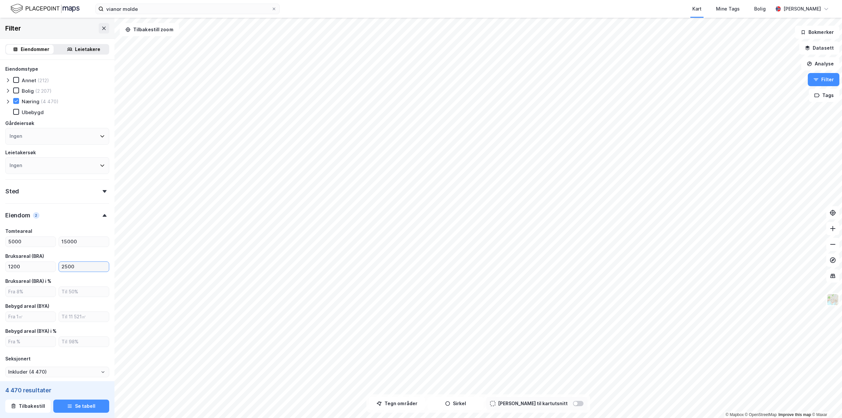
drag, startPoint x: 75, startPoint y: 266, endPoint x: 54, endPoint y: 267, distance: 20.7
click at [54, 267] on div "1200 2500" at bounding box center [57, 266] width 104 height 11
type input "4000"
type input "Inkluder (6 887)"
type input "4000"
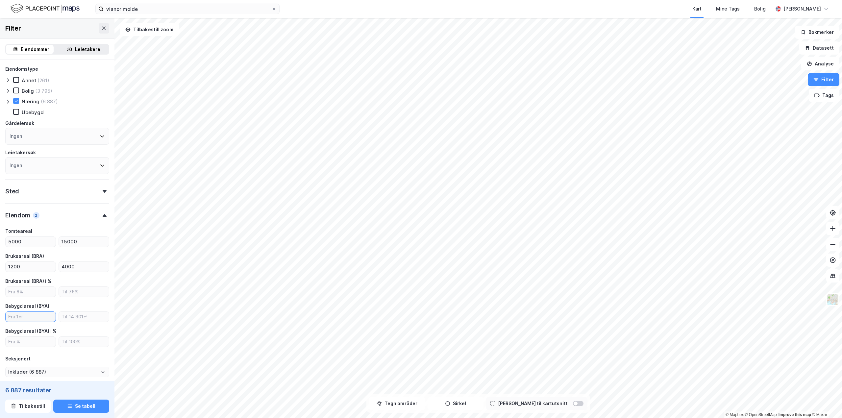
click at [33, 313] on input "number" at bounding box center [31, 317] width 50 height 10
type input "1000"
type input "Inkluder (5 765)"
type input "1000"
click at [65, 319] on input "number" at bounding box center [84, 317] width 50 height 10
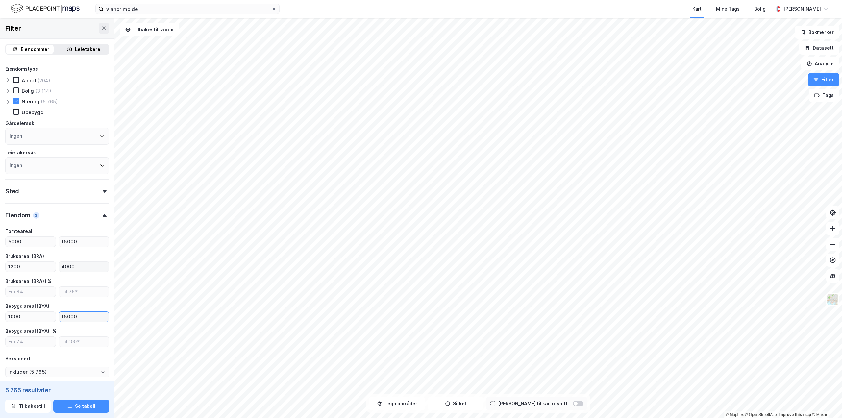
type input "15000"
drag, startPoint x: 74, startPoint y: 266, endPoint x: 54, endPoint y: 264, distance: 19.5
click at [54, 264] on div "1200 4000" at bounding box center [57, 266] width 104 height 11
type input "30000"
type input "Inkluder (8 794)"
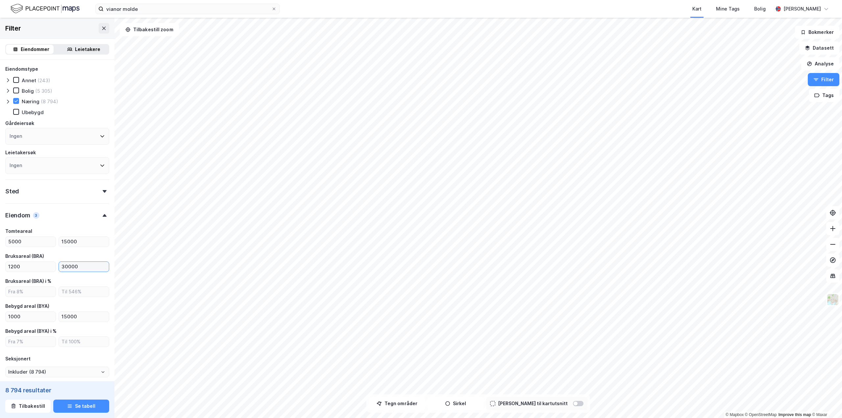
type input "30000"
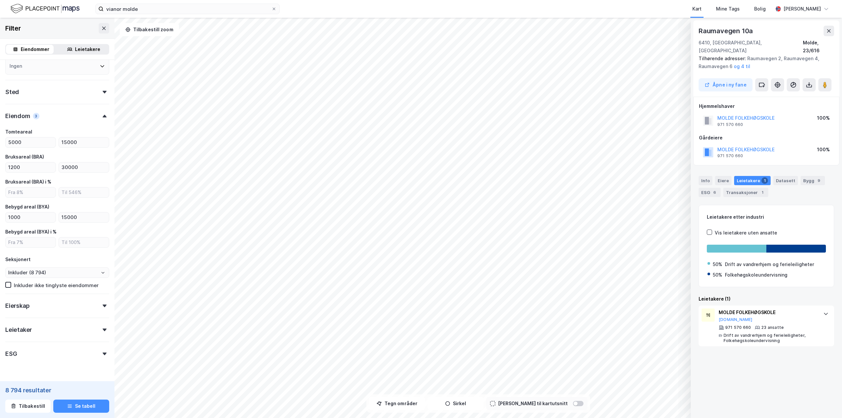
scroll to position [117, 0]
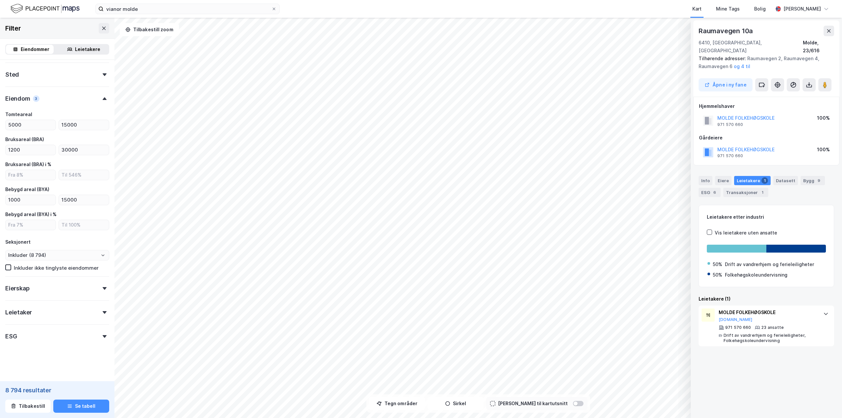
click at [91, 311] on div "Leietaker" at bounding box center [57, 309] width 104 height 19
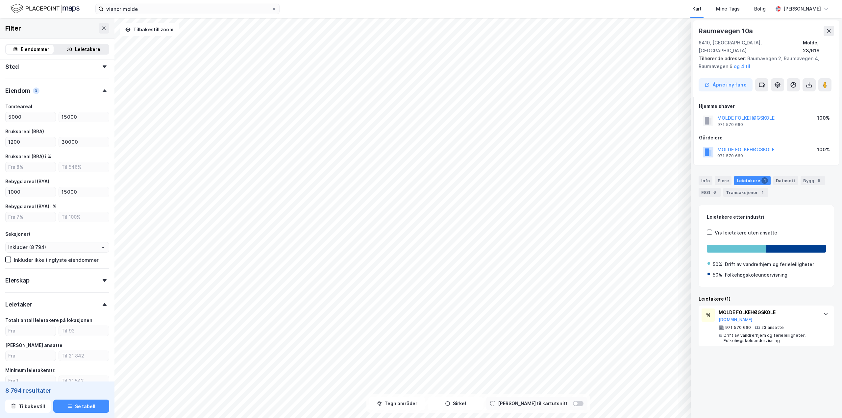
scroll to position [113, 0]
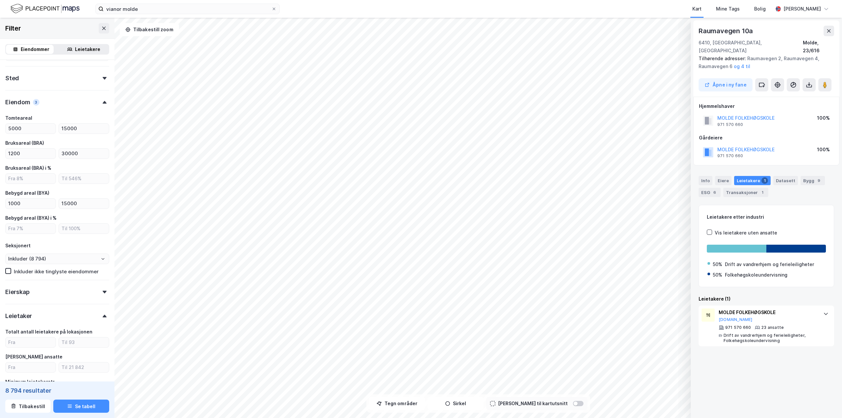
click at [61, 295] on div "Eierskap" at bounding box center [57, 289] width 104 height 19
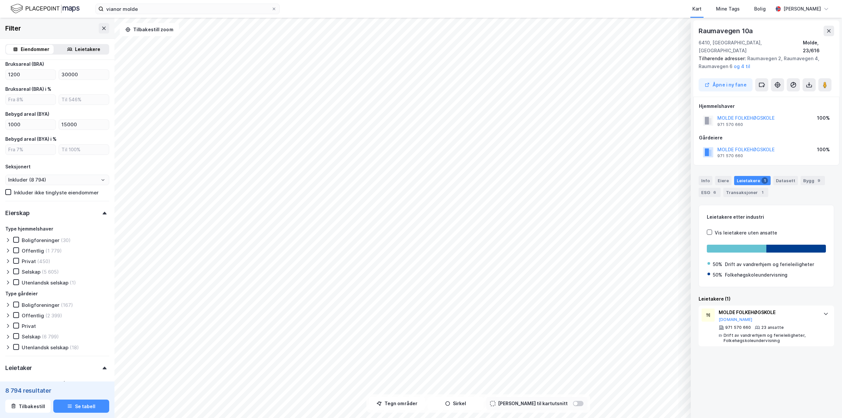
scroll to position [212, 0]
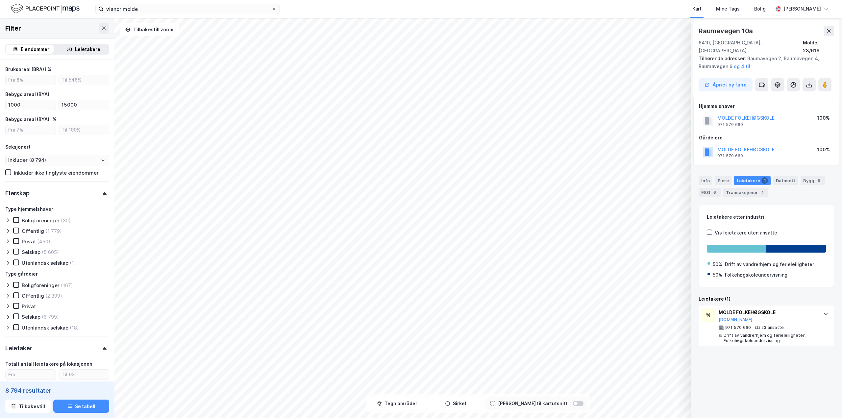
click at [101, 190] on div "Eierskap" at bounding box center [57, 190] width 104 height 19
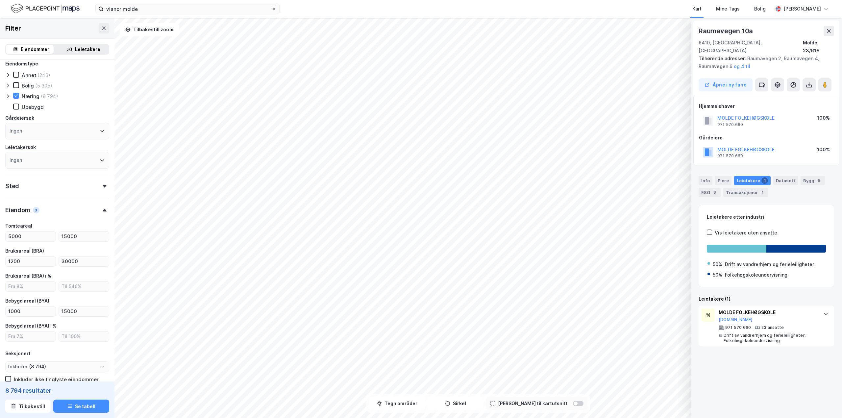
scroll to position [0, 0]
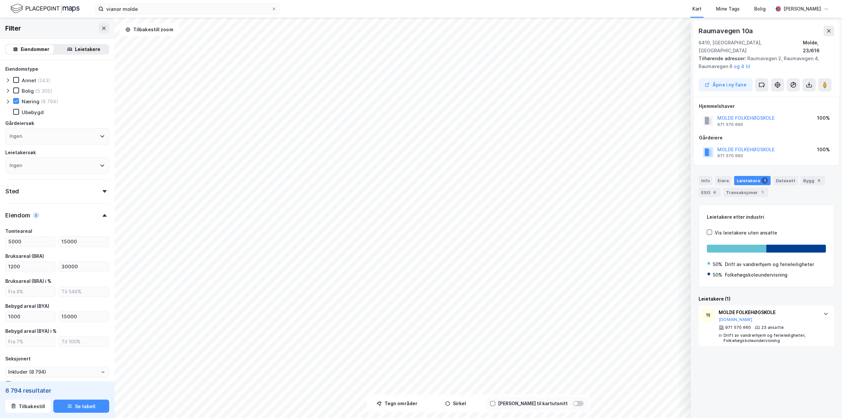
click at [79, 193] on div "Sted" at bounding box center [57, 188] width 104 height 19
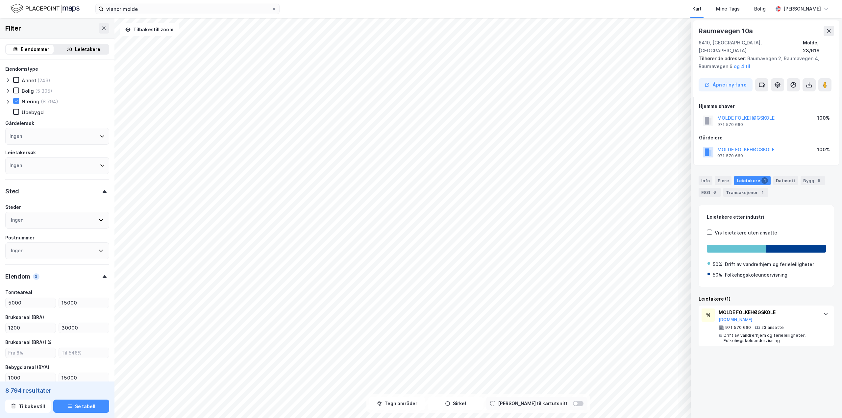
click at [79, 197] on div "Sted" at bounding box center [57, 188] width 104 height 19
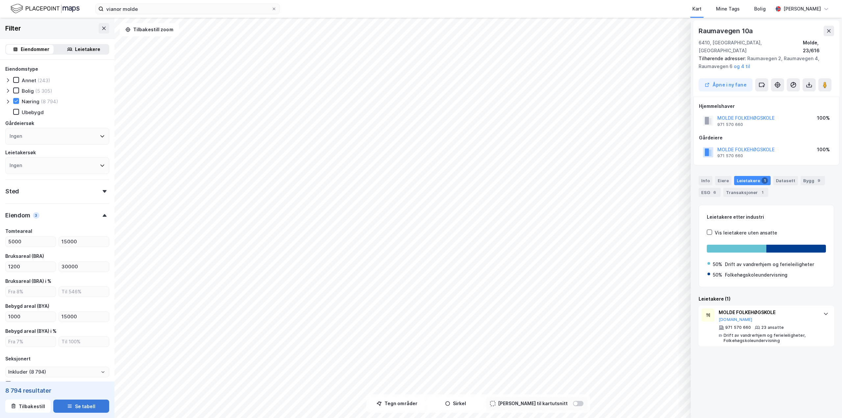
click at [67, 406] on icon "button" at bounding box center [69, 405] width 5 height 5
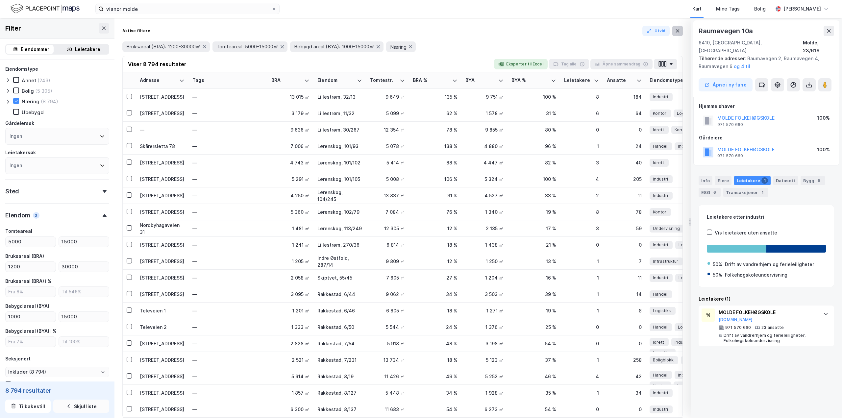
click at [676, 29] on icon at bounding box center [678, 30] width 4 height 3
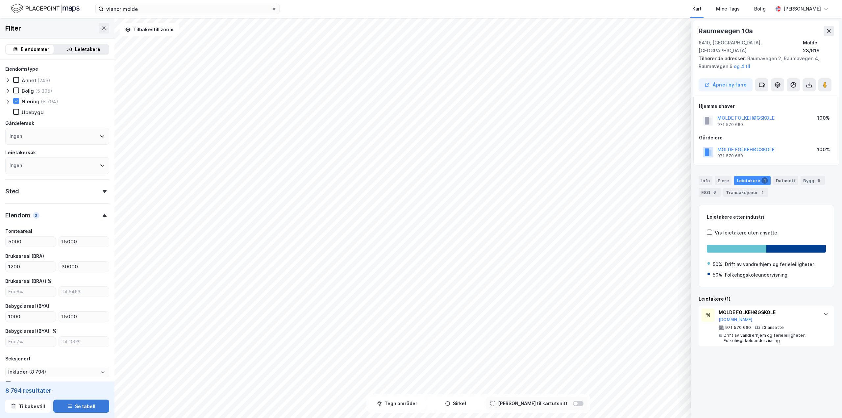
click at [103, 192] on icon at bounding box center [105, 191] width 4 height 3
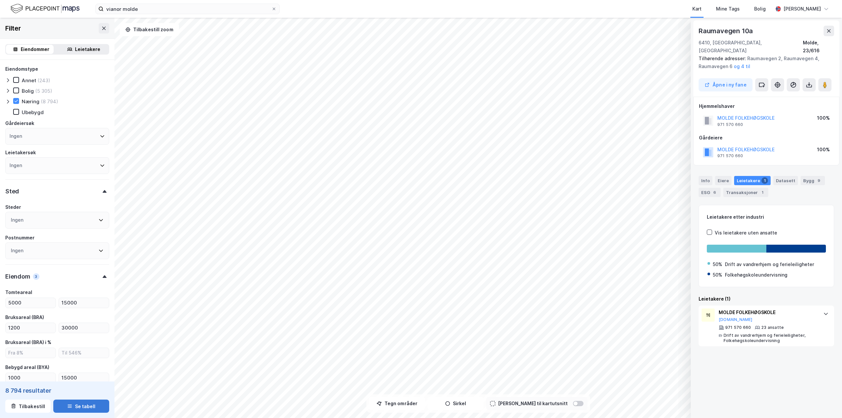
click at [63, 220] on div "Ingen" at bounding box center [57, 220] width 104 height 17
click at [98, 327] on icon at bounding box center [98, 327] width 2 height 4
click at [16, 326] on div "[GEOGRAPHIC_DATA] (616)" at bounding box center [55, 327] width 79 height 8
click at [17, 327] on div "[GEOGRAPHIC_DATA] (616)" at bounding box center [55, 327] width 79 height 8
click at [13, 326] on icon at bounding box center [13, 326] width 5 height 5
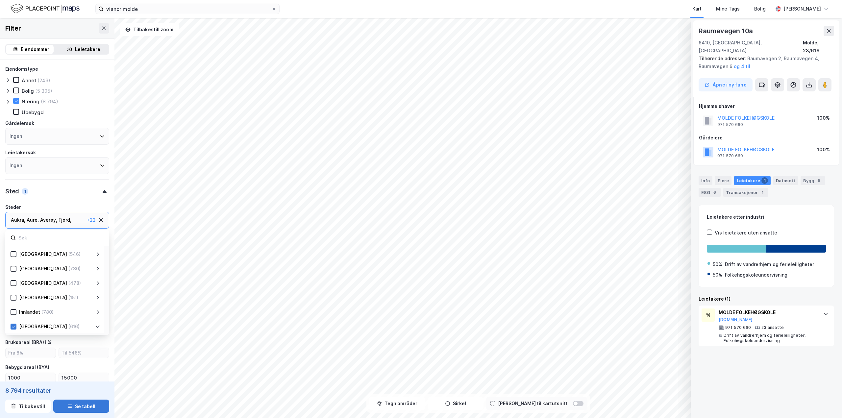
click at [13, 327] on icon at bounding box center [13, 326] width 5 height 5
click at [14, 327] on icon at bounding box center [14, 326] width 4 height 2
click at [97, 327] on icon at bounding box center [98, 327] width 4 height 2
click at [98, 219] on icon at bounding box center [100, 219] width 5 height 5
type input "Inkluder (8 794)"
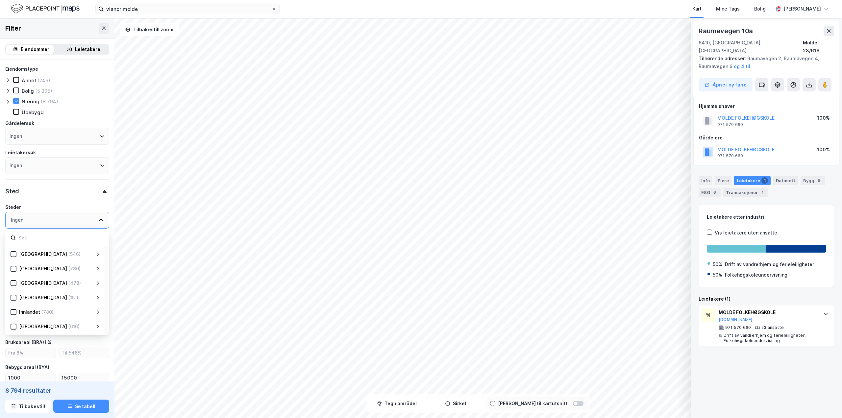
click at [98, 220] on icon at bounding box center [100, 219] width 5 height 5
click at [68, 235] on input at bounding box center [61, 237] width 86 height 9
type input "Molde"
click at [19, 267] on icon at bounding box center [21, 268] width 5 height 5
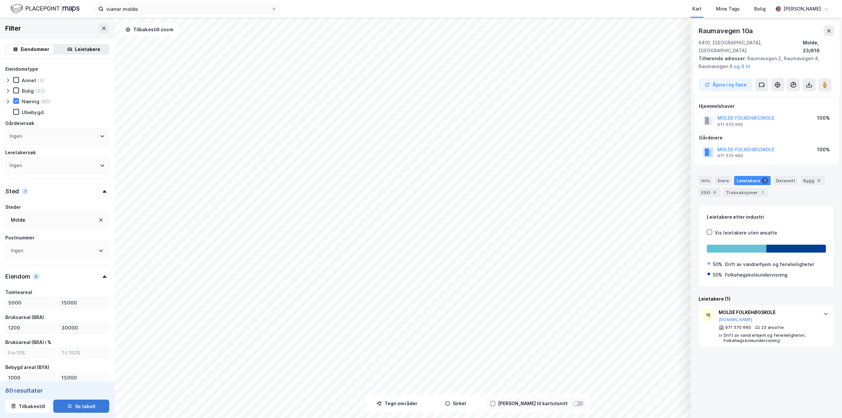
click at [73, 404] on button "Se tabell" at bounding box center [81, 406] width 56 height 13
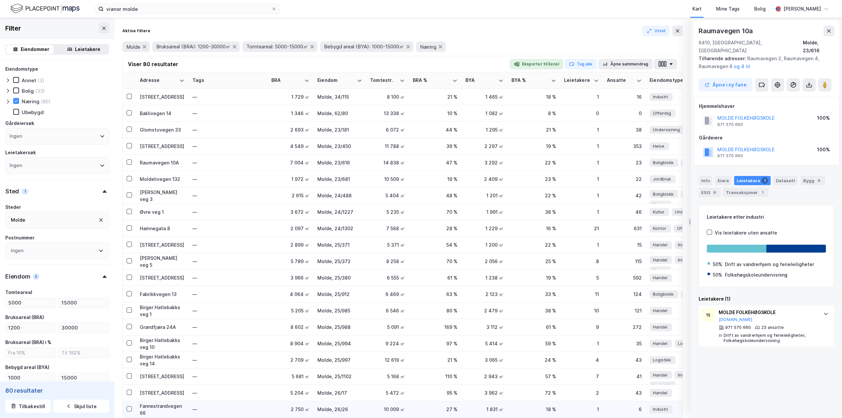
click at [674, 412] on div "Industri" at bounding box center [684, 409] width 71 height 12
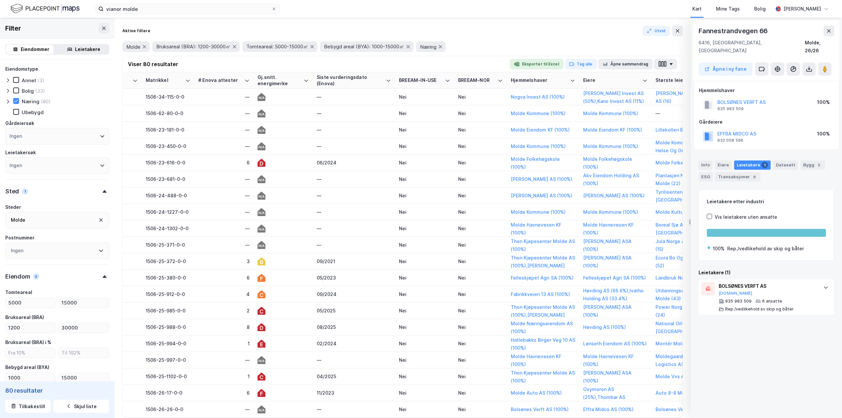
scroll to position [0, 849]
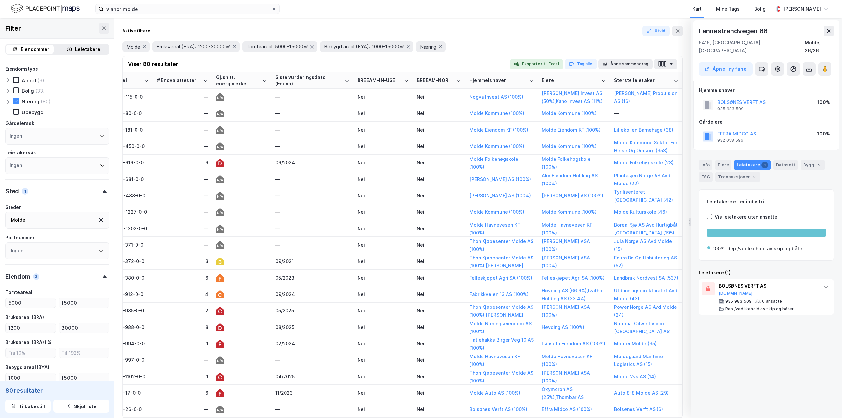
click at [519, 64] on icon "button" at bounding box center [516, 63] width 5 height 5
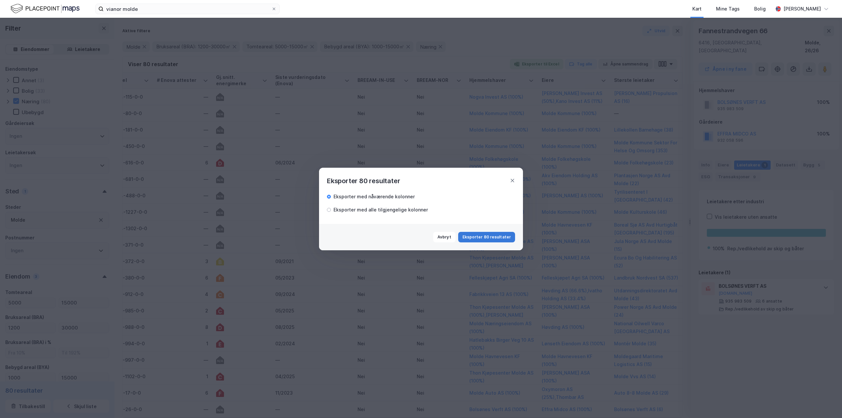
click at [493, 238] on button "Eksporter 80 resultater" at bounding box center [486, 237] width 57 height 11
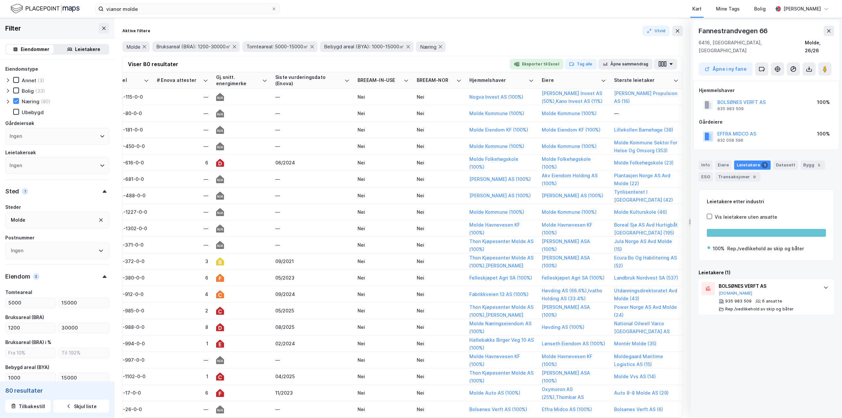
click at [10, 101] on icon at bounding box center [7, 101] width 5 height 5
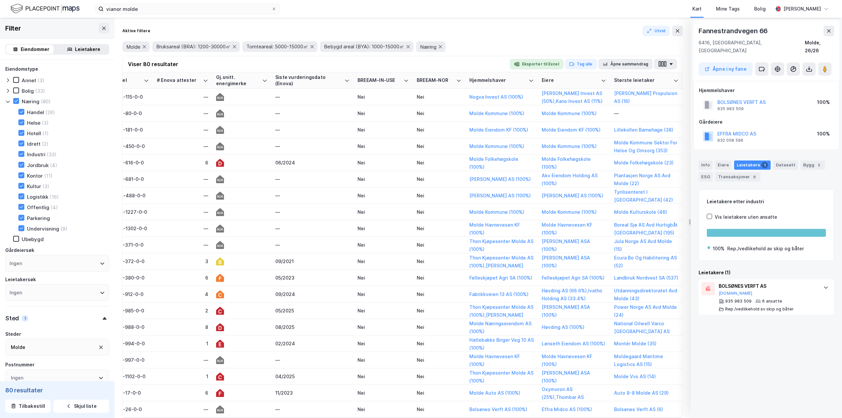
click at [25, 121] on div "Helse (3)" at bounding box center [30, 122] width 38 height 7
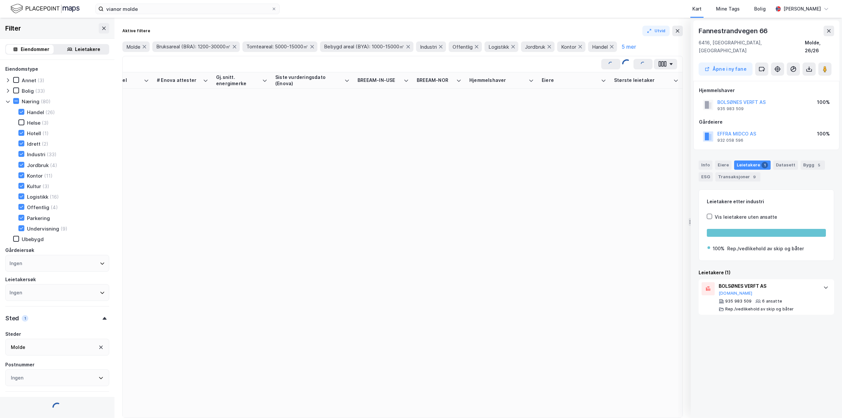
scroll to position [0, 844]
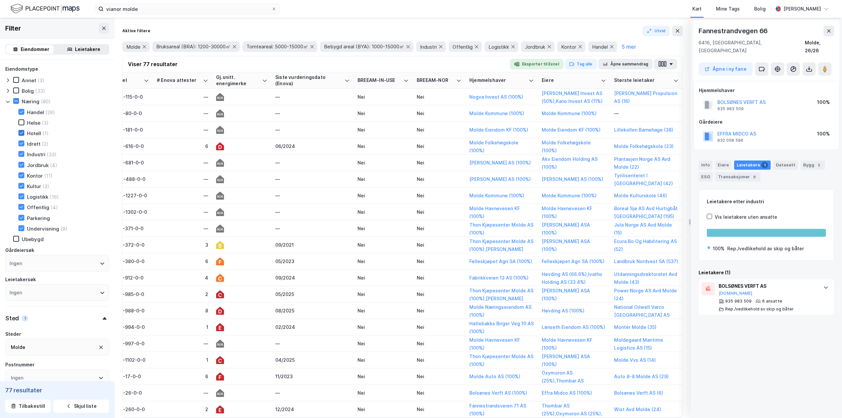
click at [19, 131] on div at bounding box center [21, 133] width 6 height 6
click at [20, 146] on div at bounding box center [21, 143] width 6 height 6
click at [21, 164] on icon at bounding box center [21, 164] width 5 height 5
click at [22, 176] on icon at bounding box center [21, 175] width 5 height 5
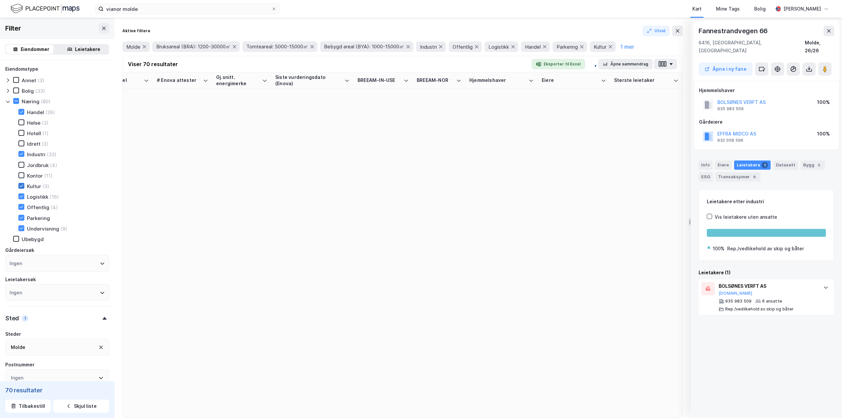
click at [23, 184] on icon at bounding box center [21, 185] width 5 height 5
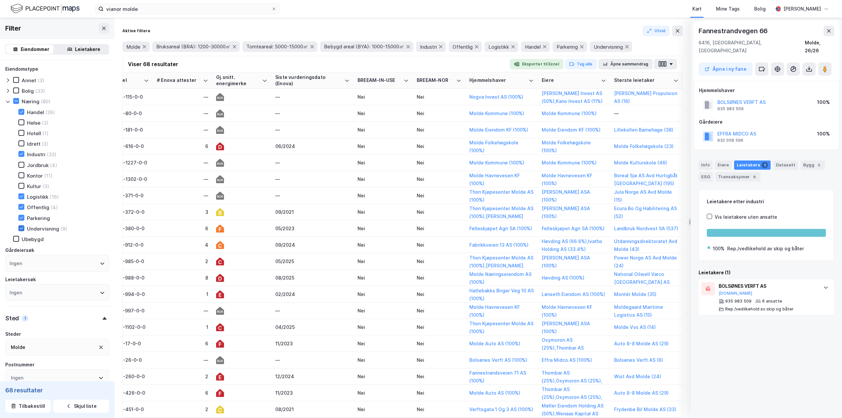
click at [23, 228] on icon at bounding box center [21, 228] width 5 height 5
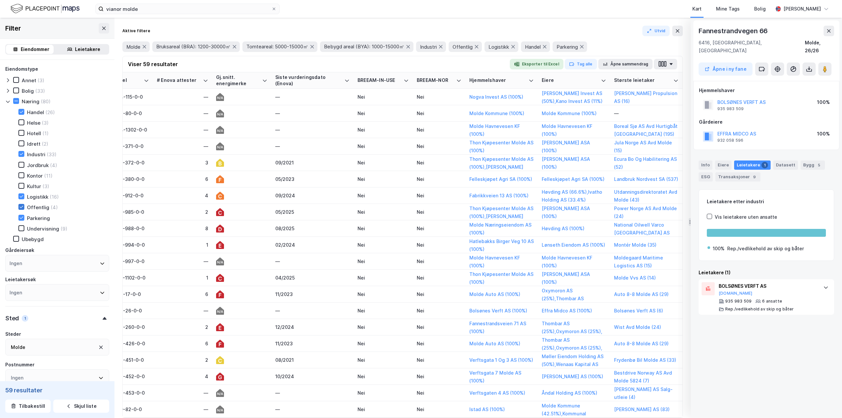
click at [21, 205] on icon at bounding box center [21, 207] width 5 height 5
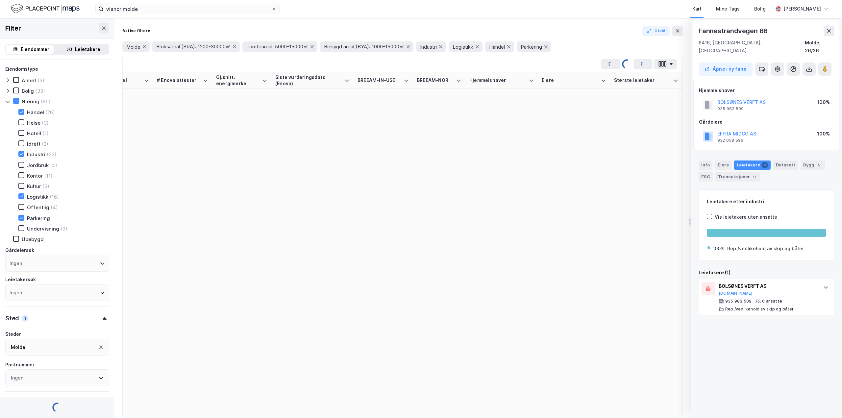
type input "Inkluder (56)"
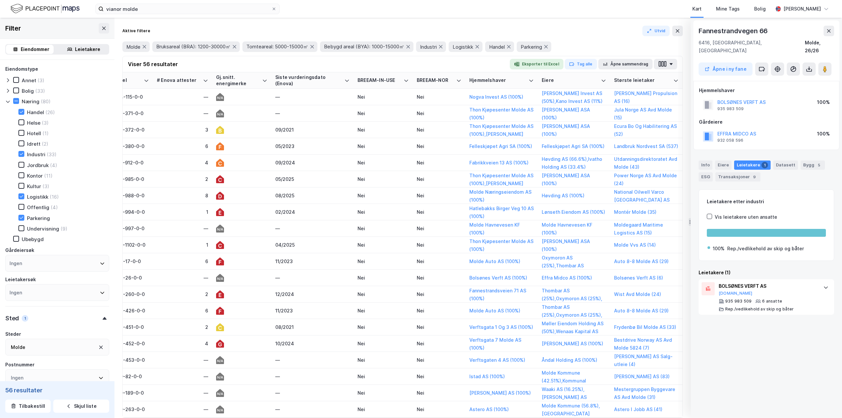
click at [541, 62] on button "Eksporter til Excel" at bounding box center [537, 64] width 54 height 11
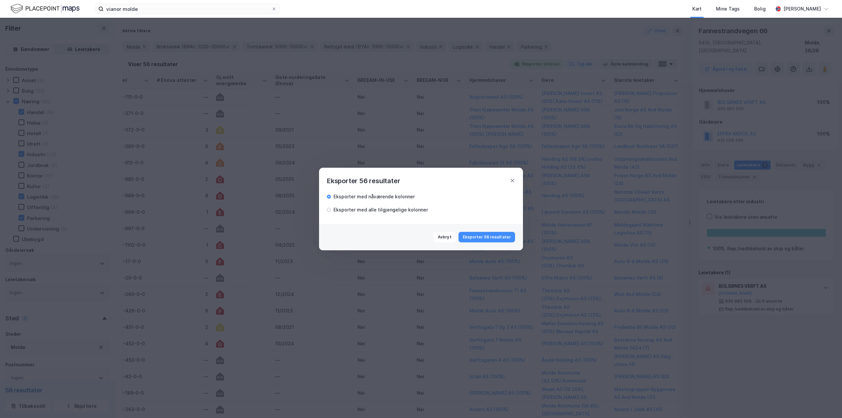
click at [358, 209] on div "Eksporter med alle tilgjengelige kolonner" at bounding box center [380, 210] width 94 height 8
click at [477, 239] on button "Eksporter 56 resultater" at bounding box center [486, 237] width 57 height 11
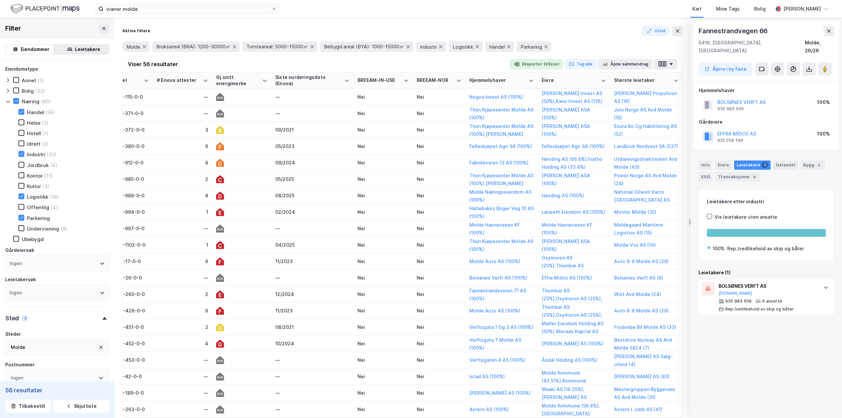
click at [707, 100] on icon at bounding box center [708, 105] width 11 height 11
